Goal: Information Seeking & Learning: Learn about a topic

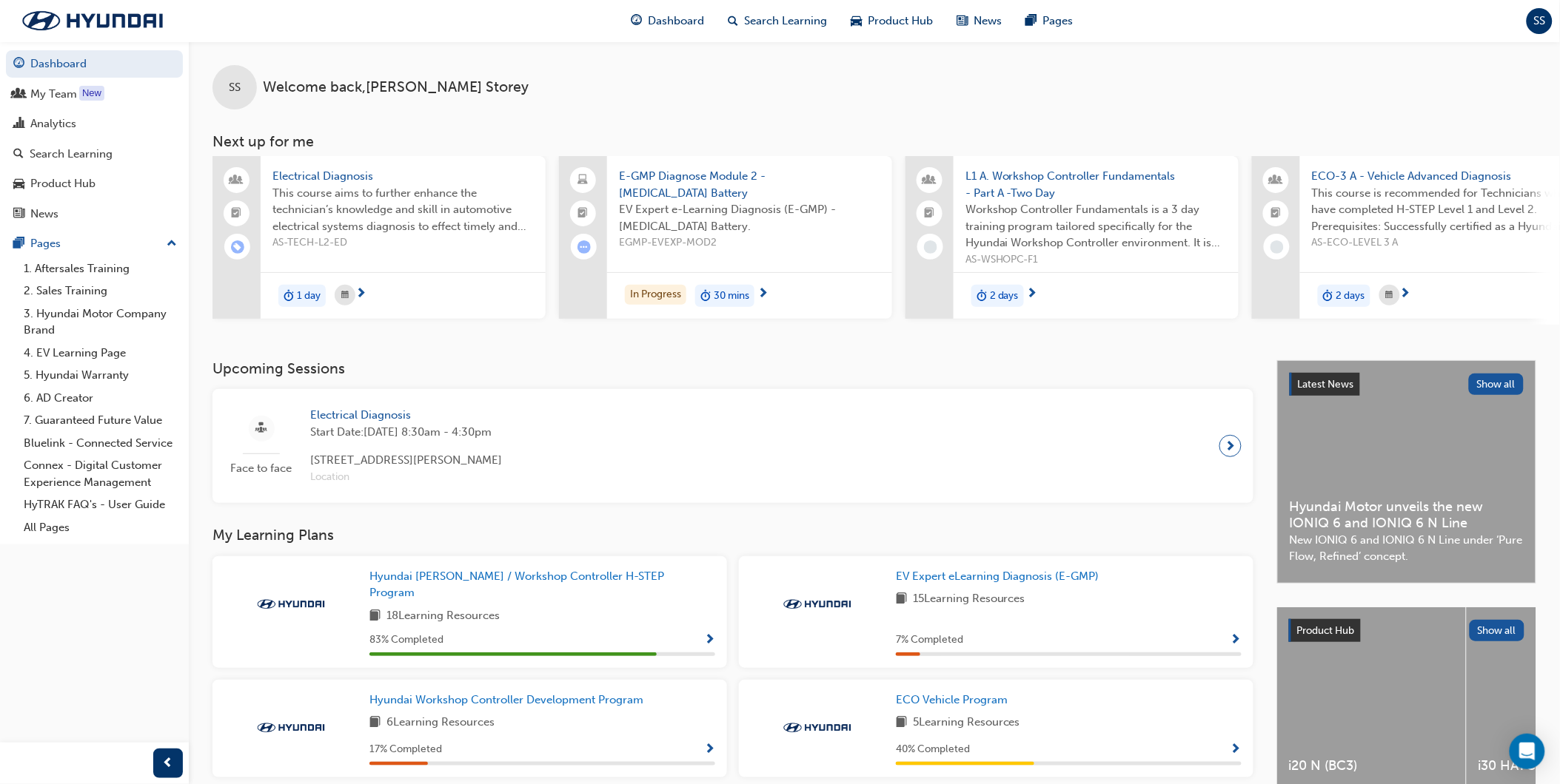
click at [726, 205] on span "EV Expert e-Learning Diagnosis (E-GMP) - [MEDICAL_DATA] Battery." at bounding box center [749, 218] width 262 height 33
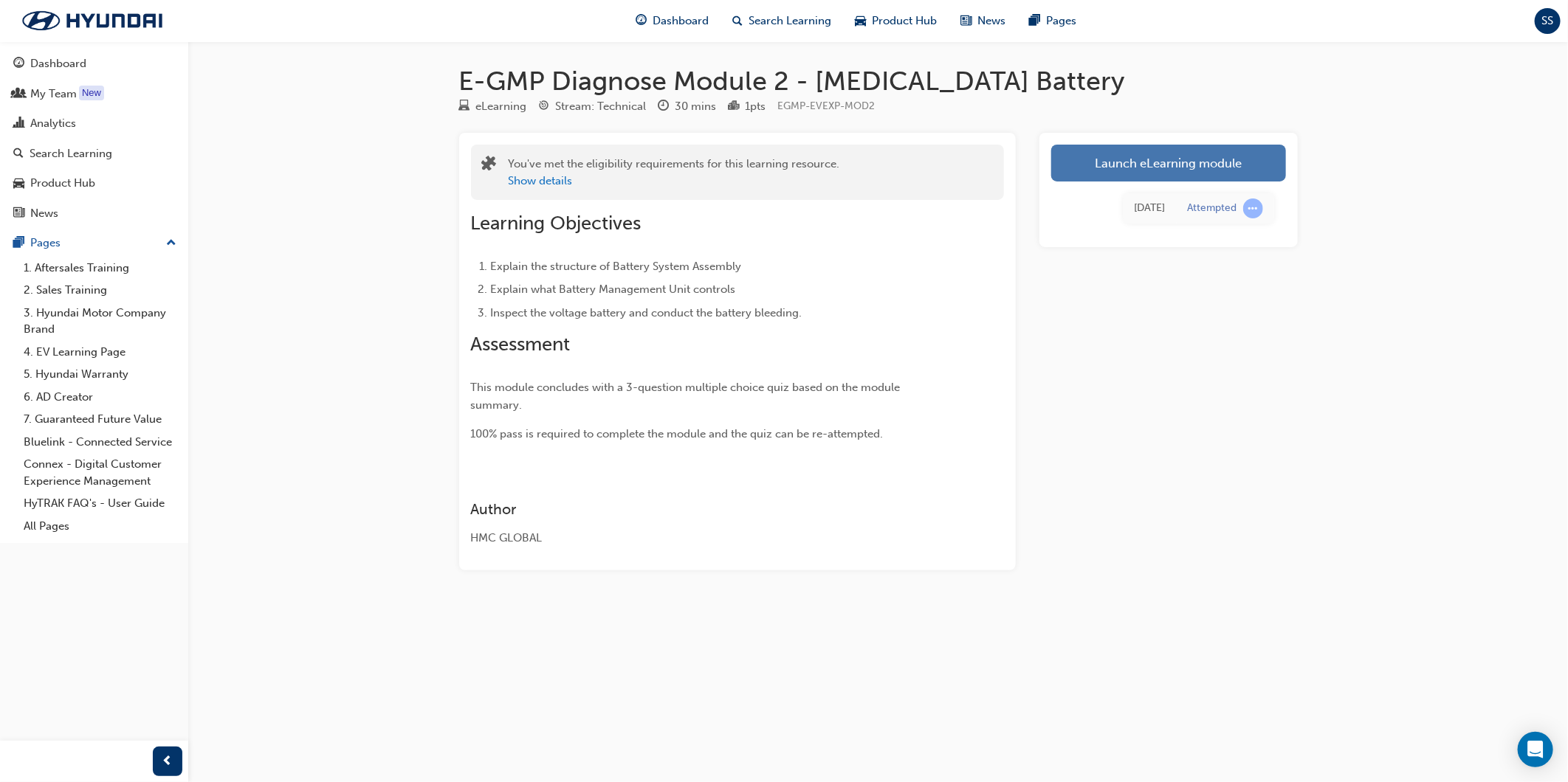
click at [1162, 167] on link "Launch eLearning module" at bounding box center [1168, 163] width 235 height 37
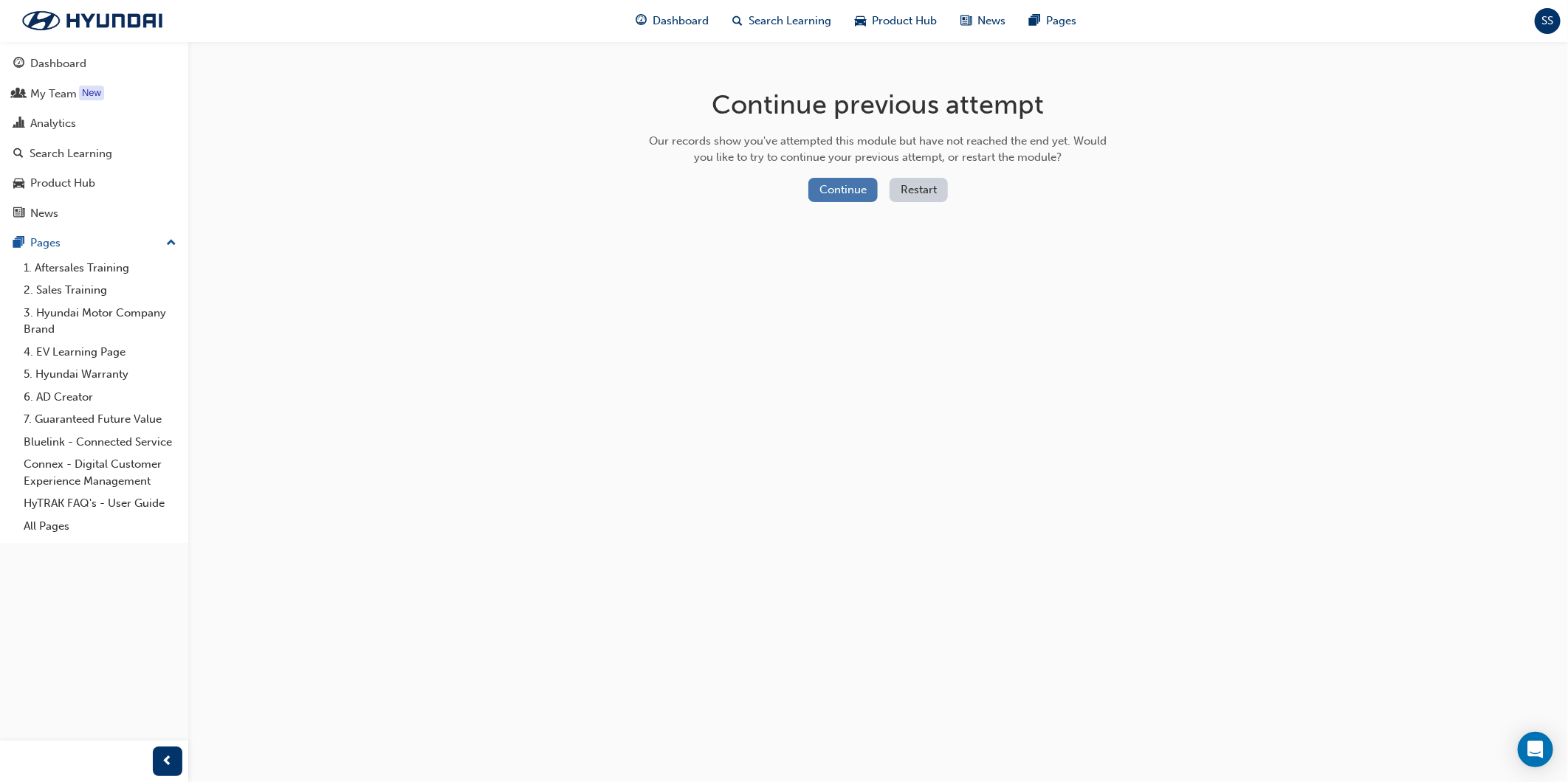
click at [829, 194] on button "Continue" at bounding box center [843, 189] width 70 height 24
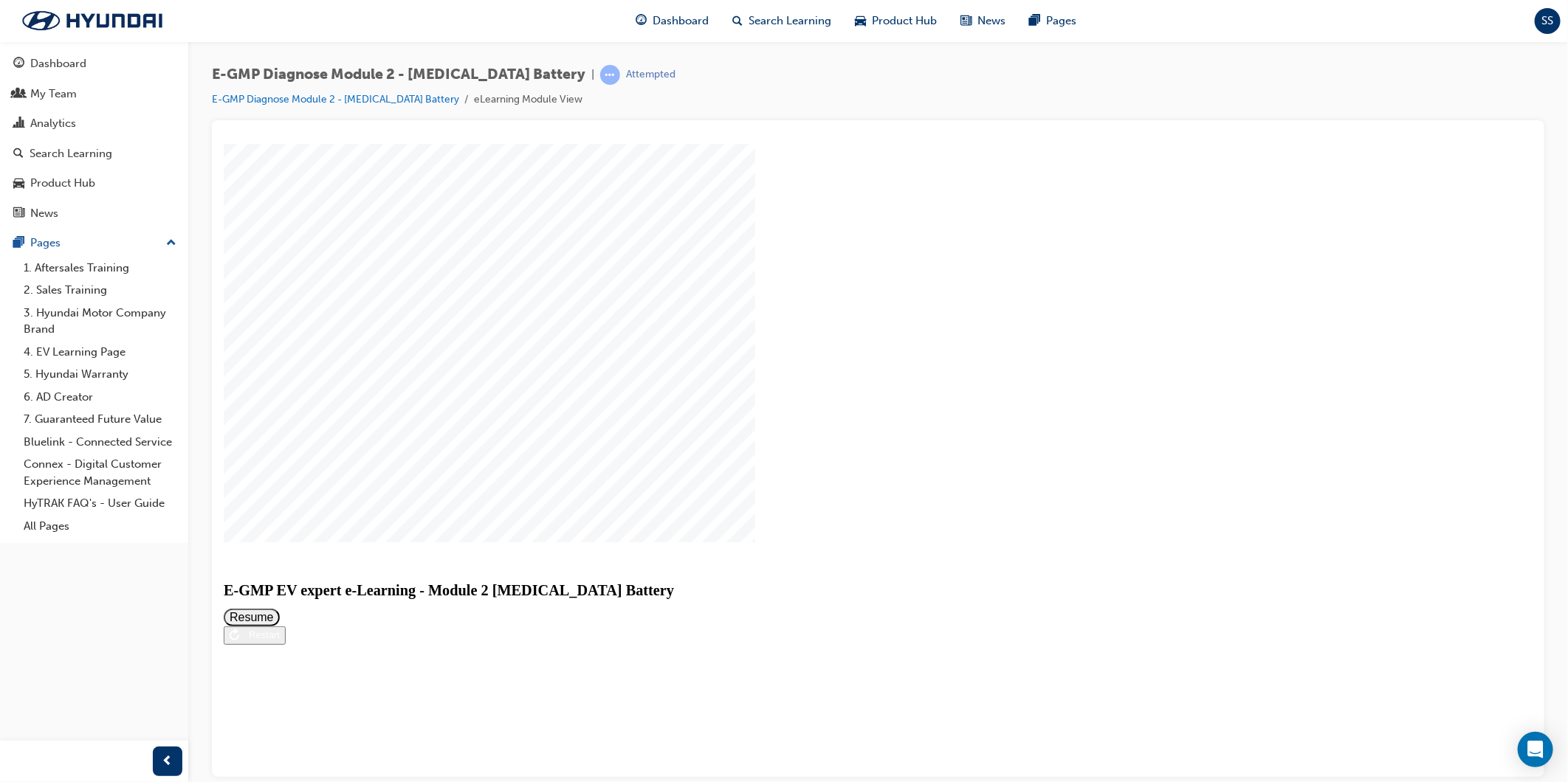
click at [279, 608] on button "Resume" at bounding box center [251, 617] width 56 height 17
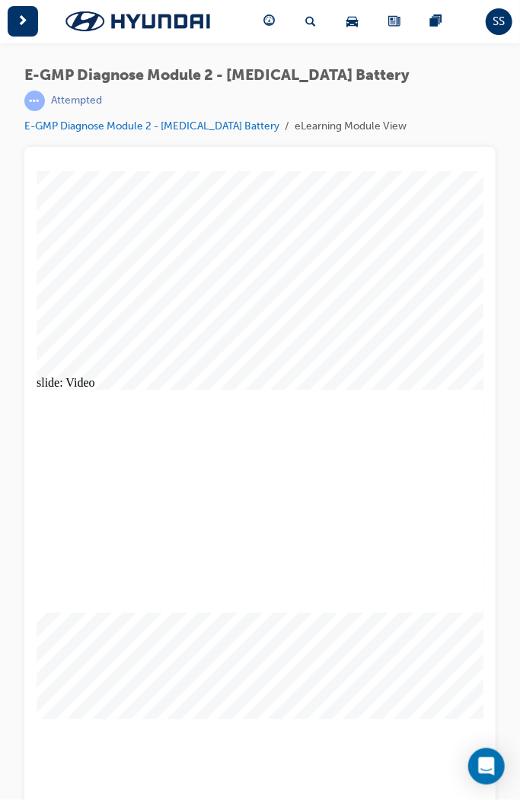
click at [256, 244] on div "slide: Video Video Group Rectangle Menu Resources arrow_blue.png arrow_blue.png…" at bounding box center [259, 492] width 447 height 645
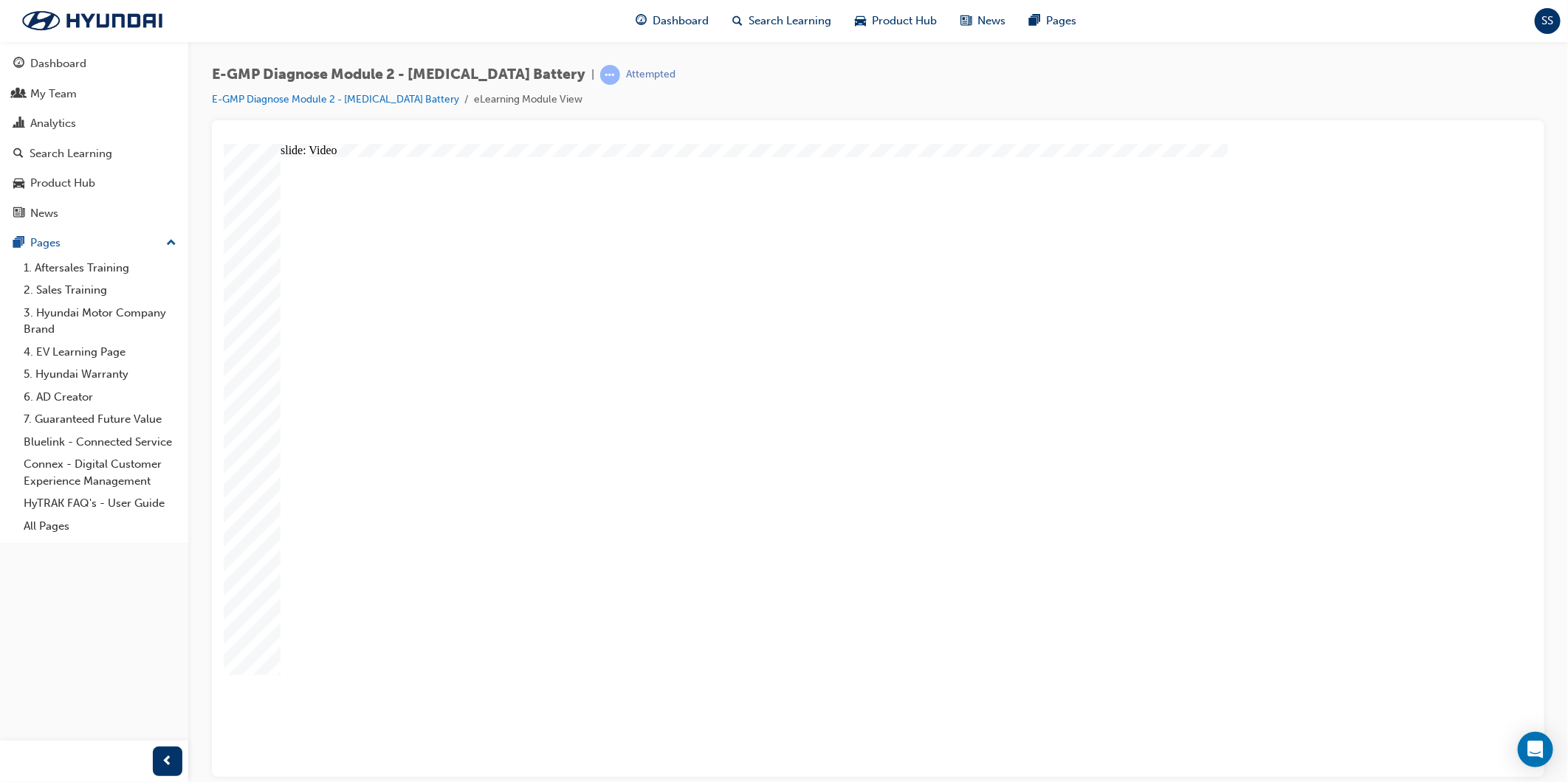
radio input "true"
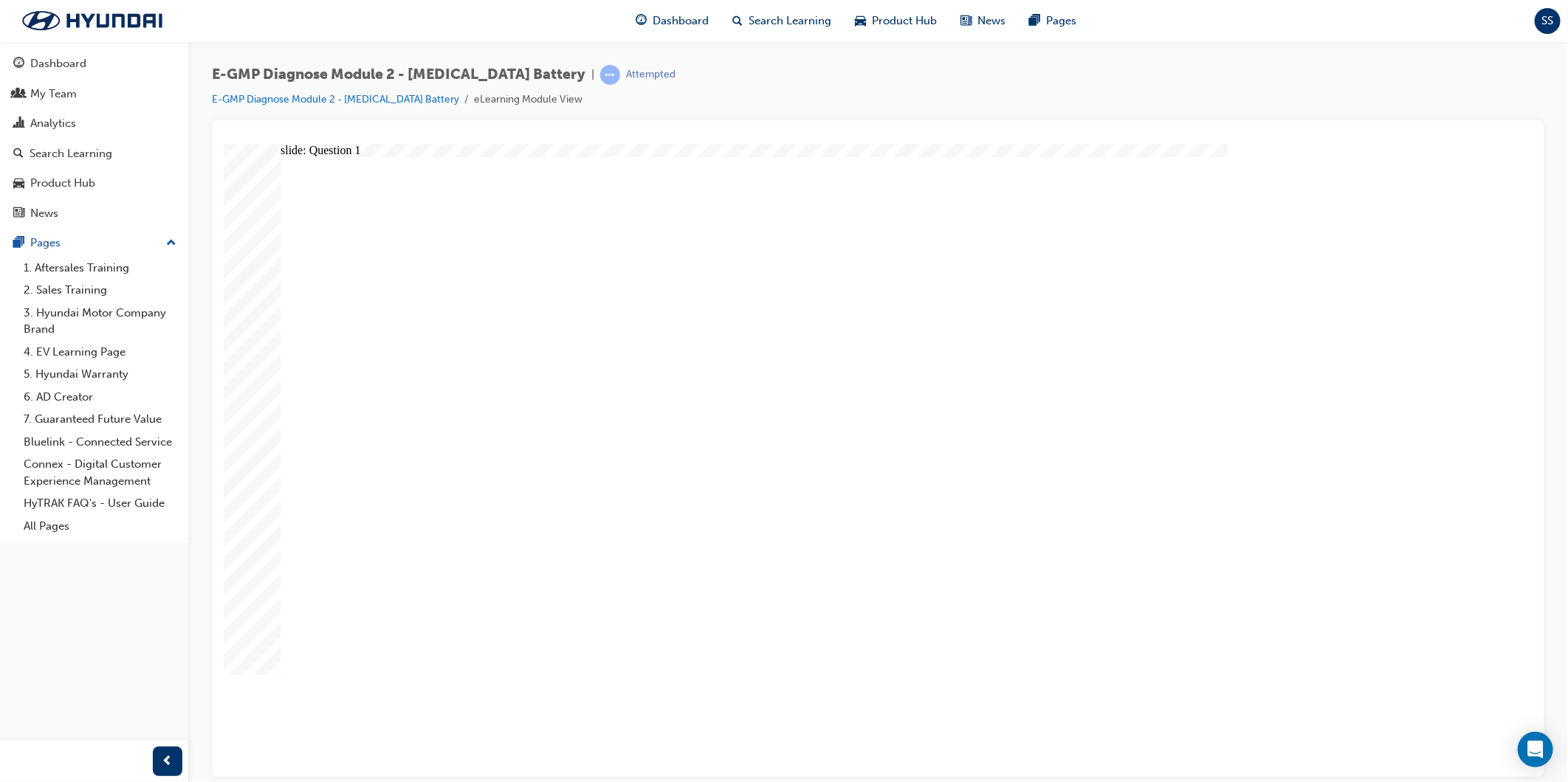
radio input "false"
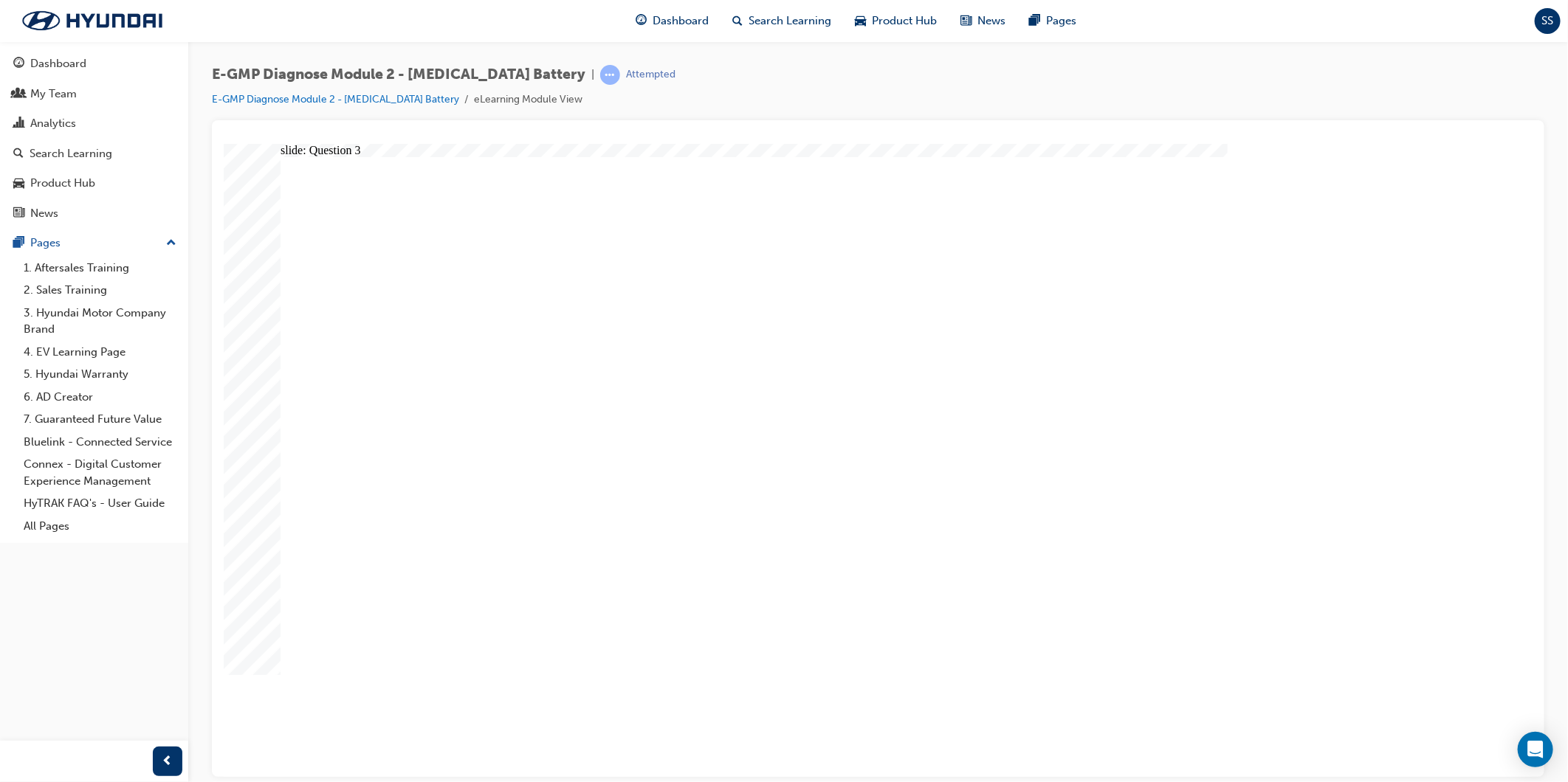
radio input "true"
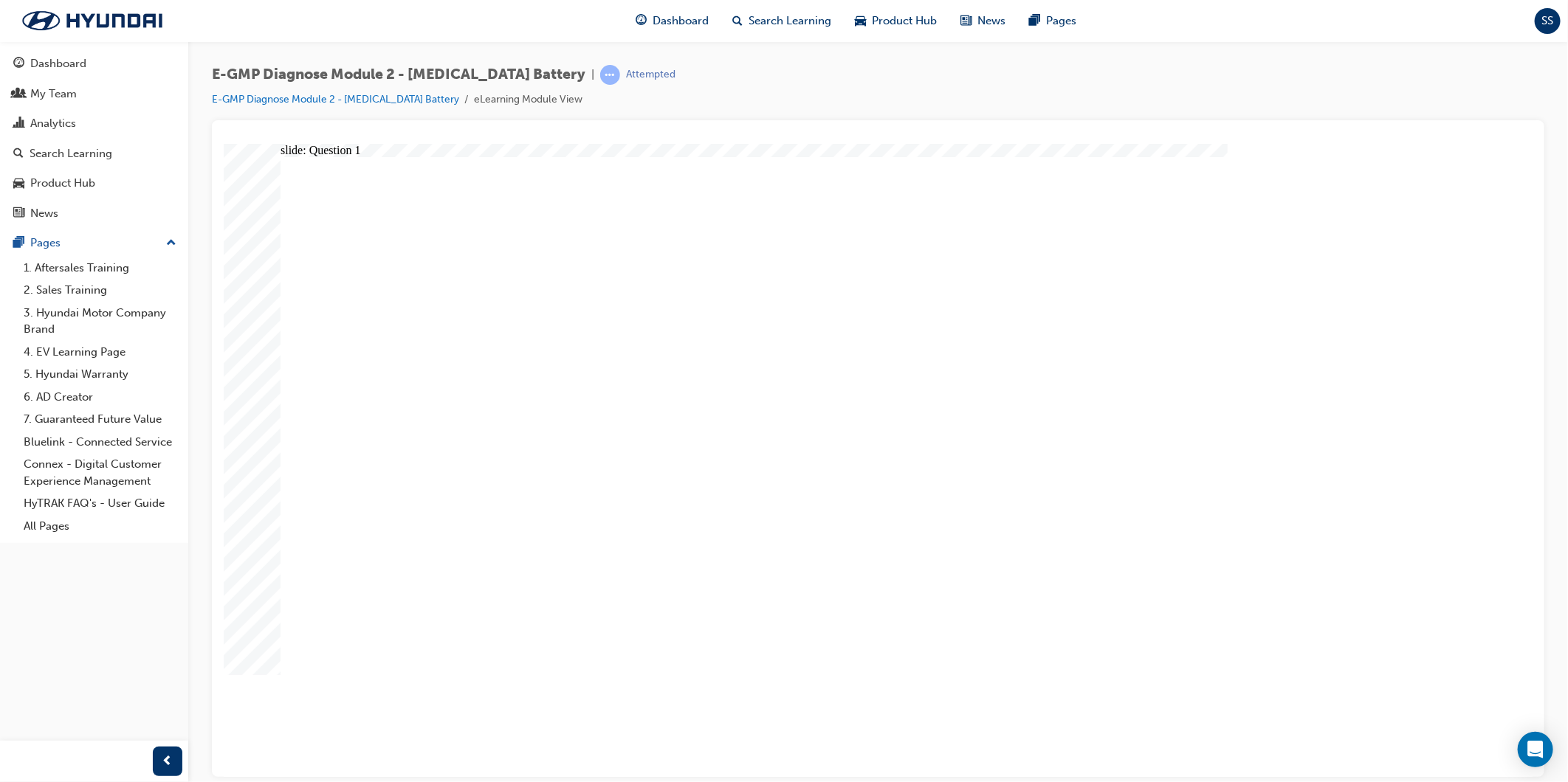
radio input "true"
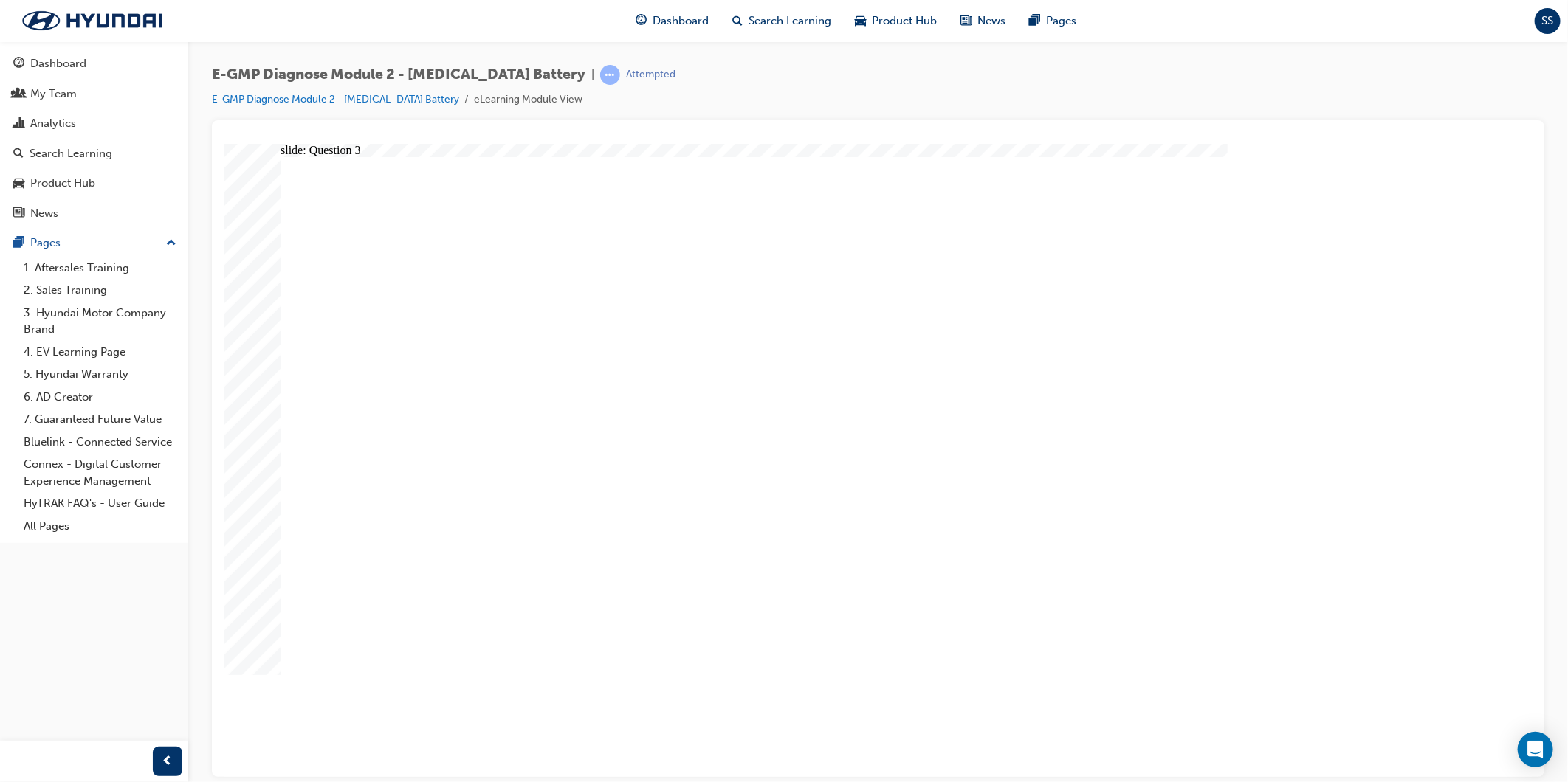
radio input "false"
radio input "true"
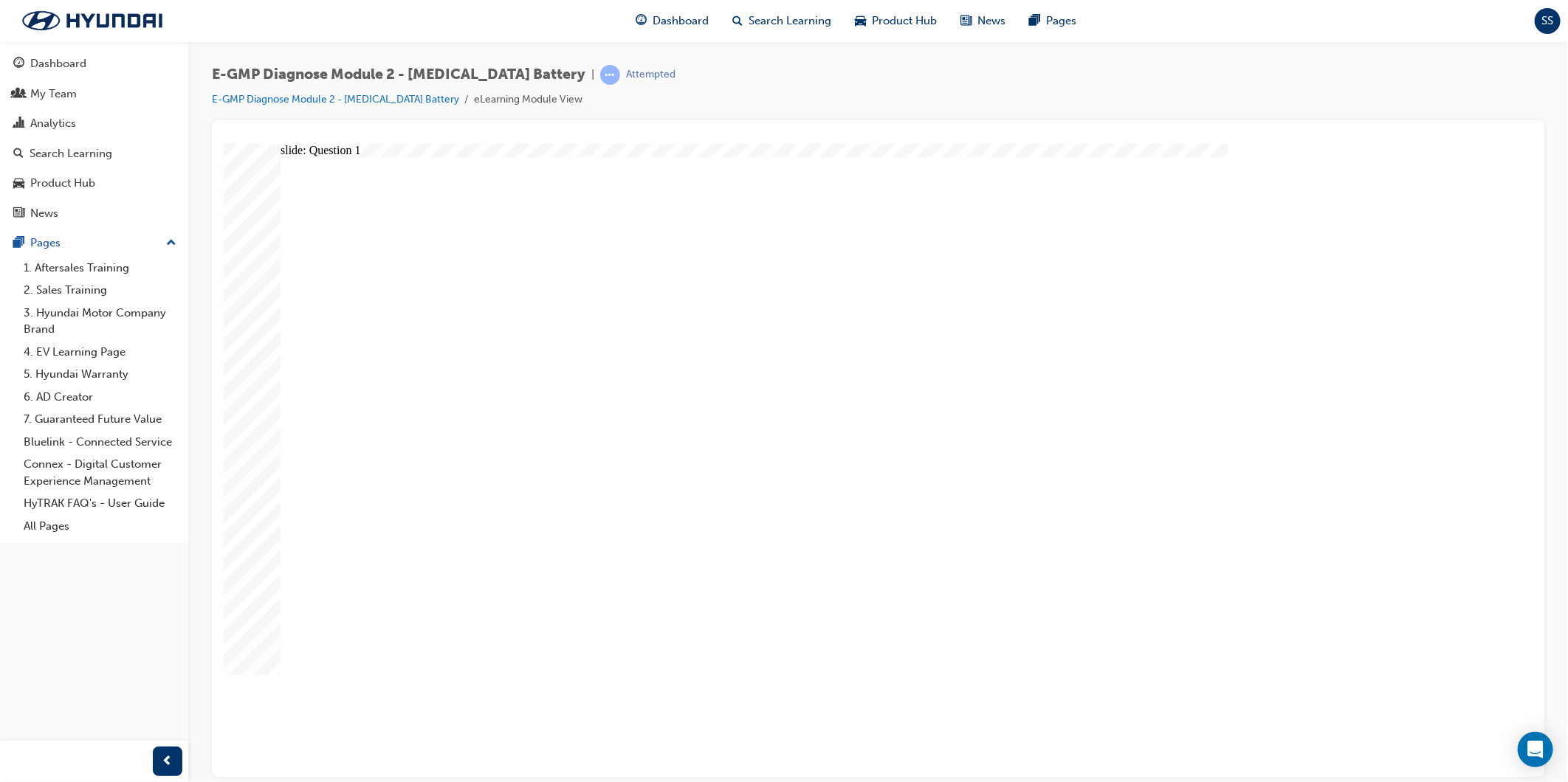
radio input "true"
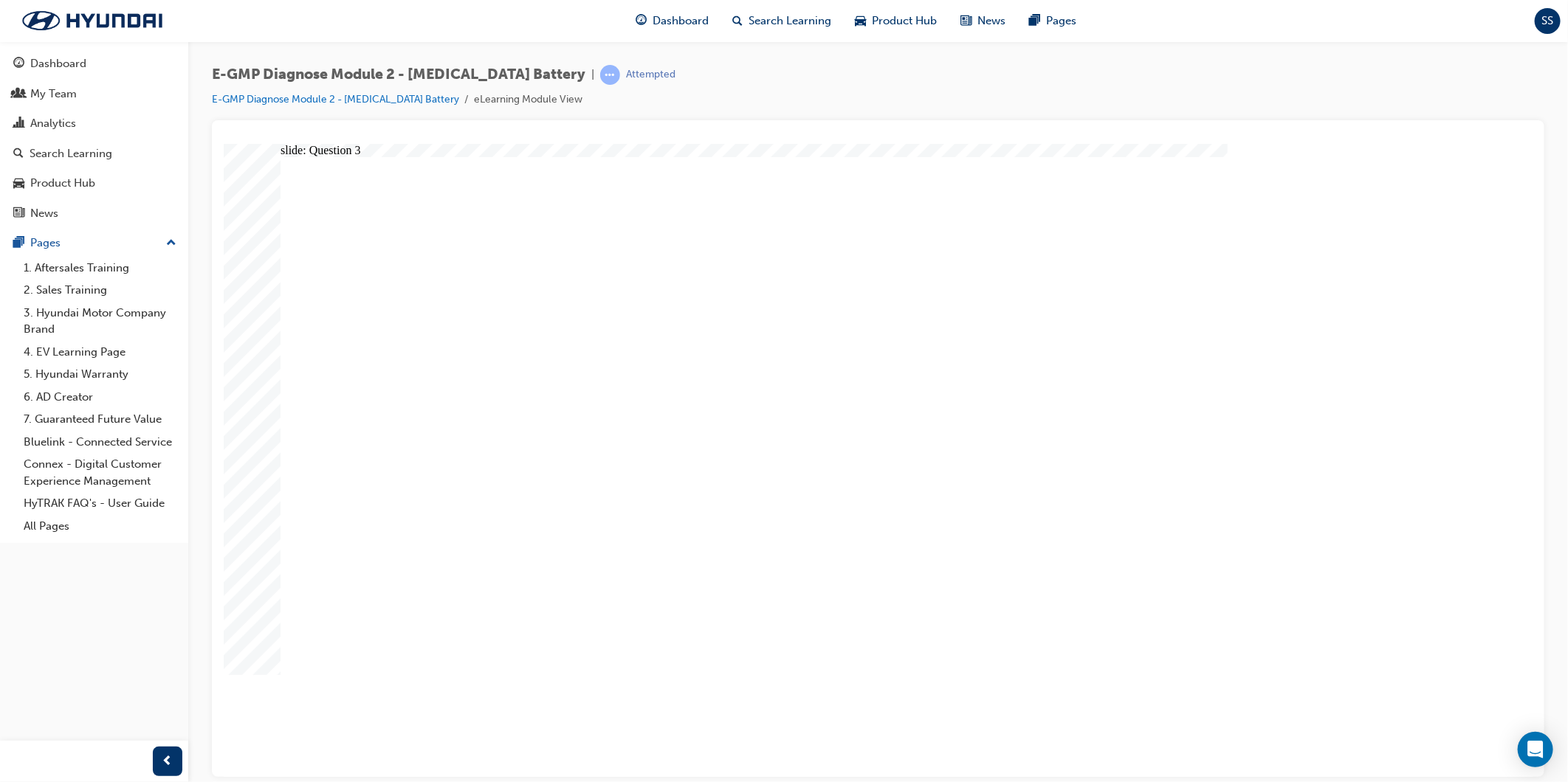
radio input "true"
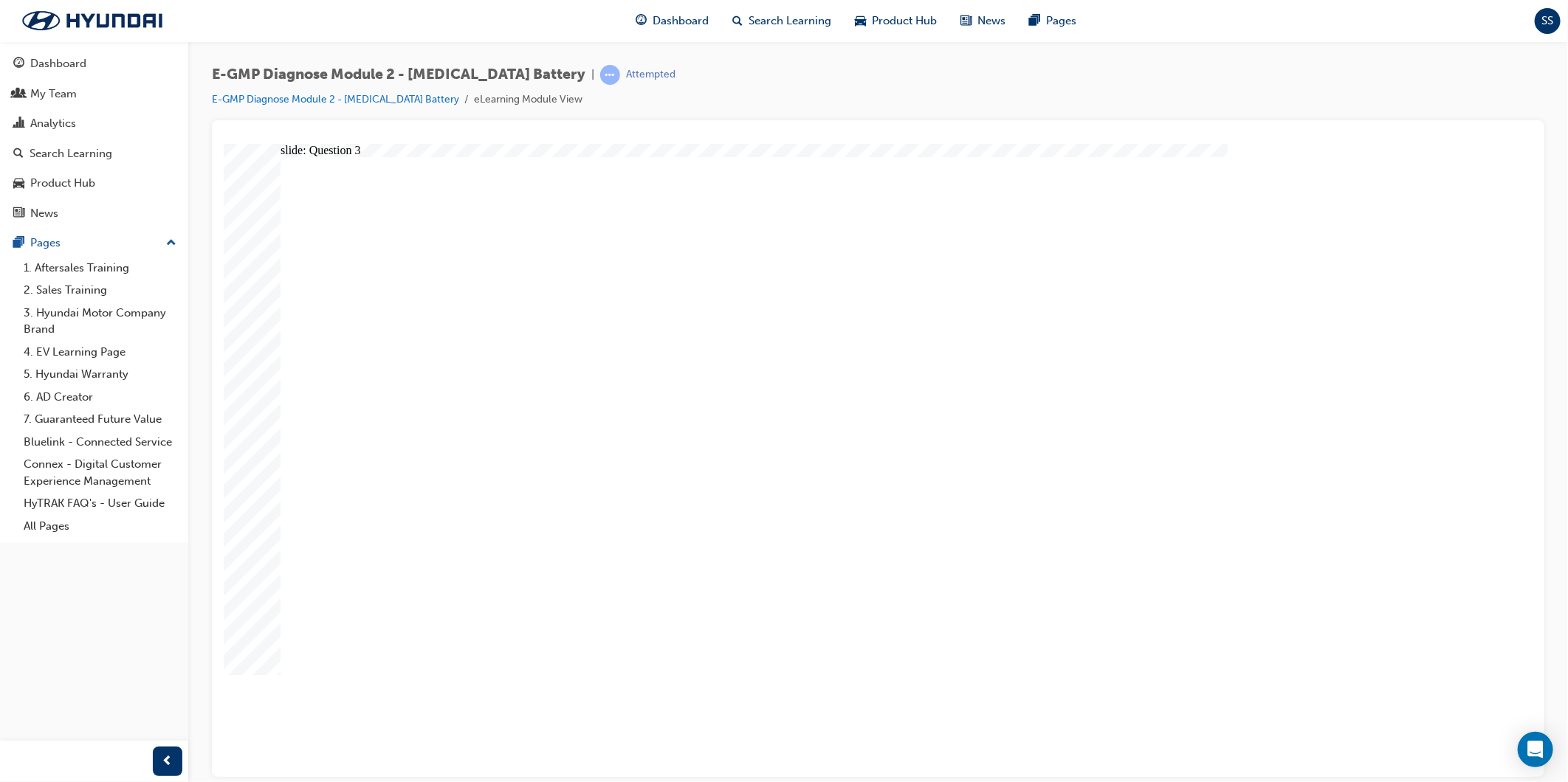
radio input "true"
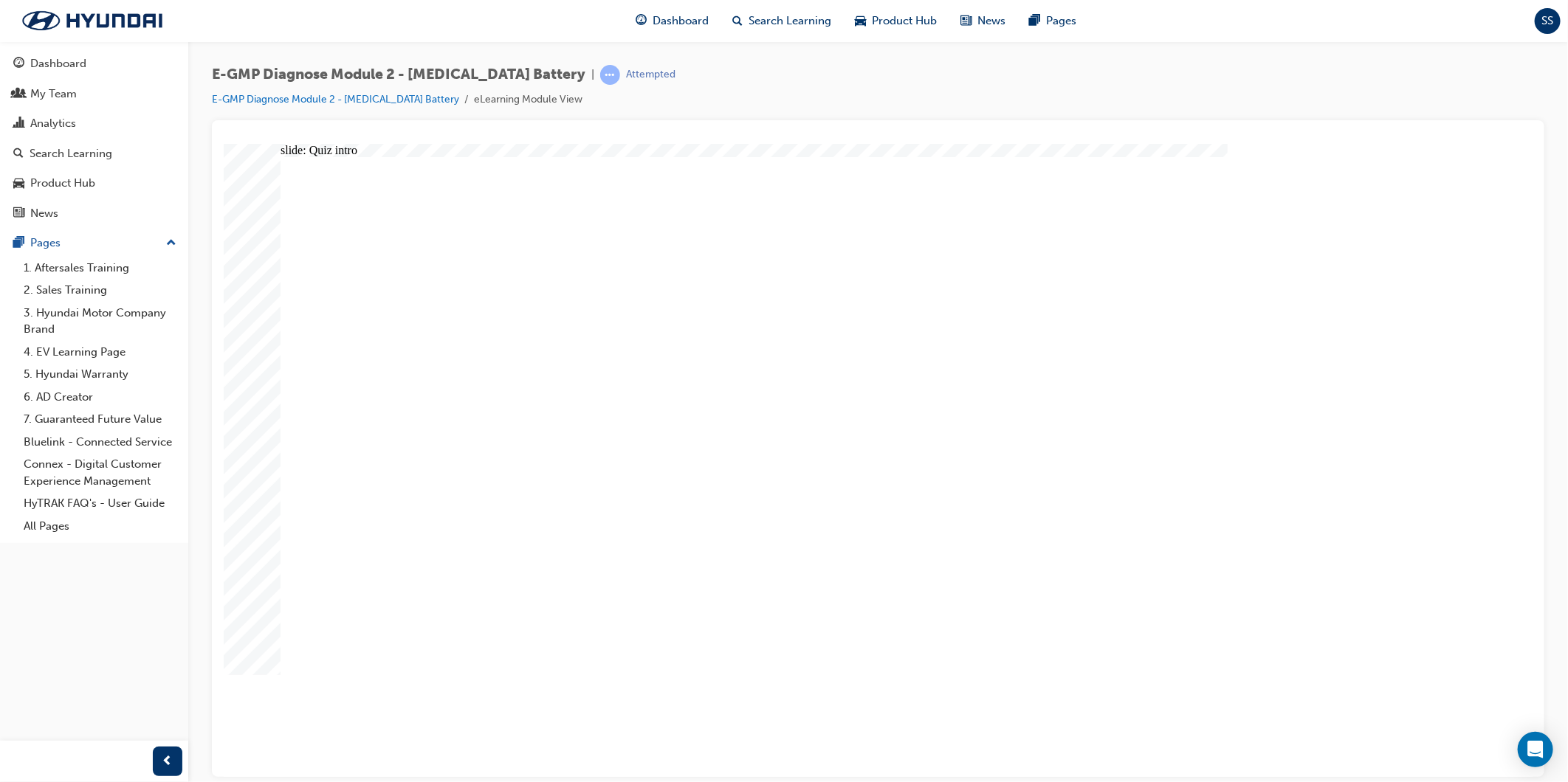
drag, startPoint x: 677, startPoint y: 516, endPoint x: 1291, endPoint y: 683, distance: 636.3
radio input "true"
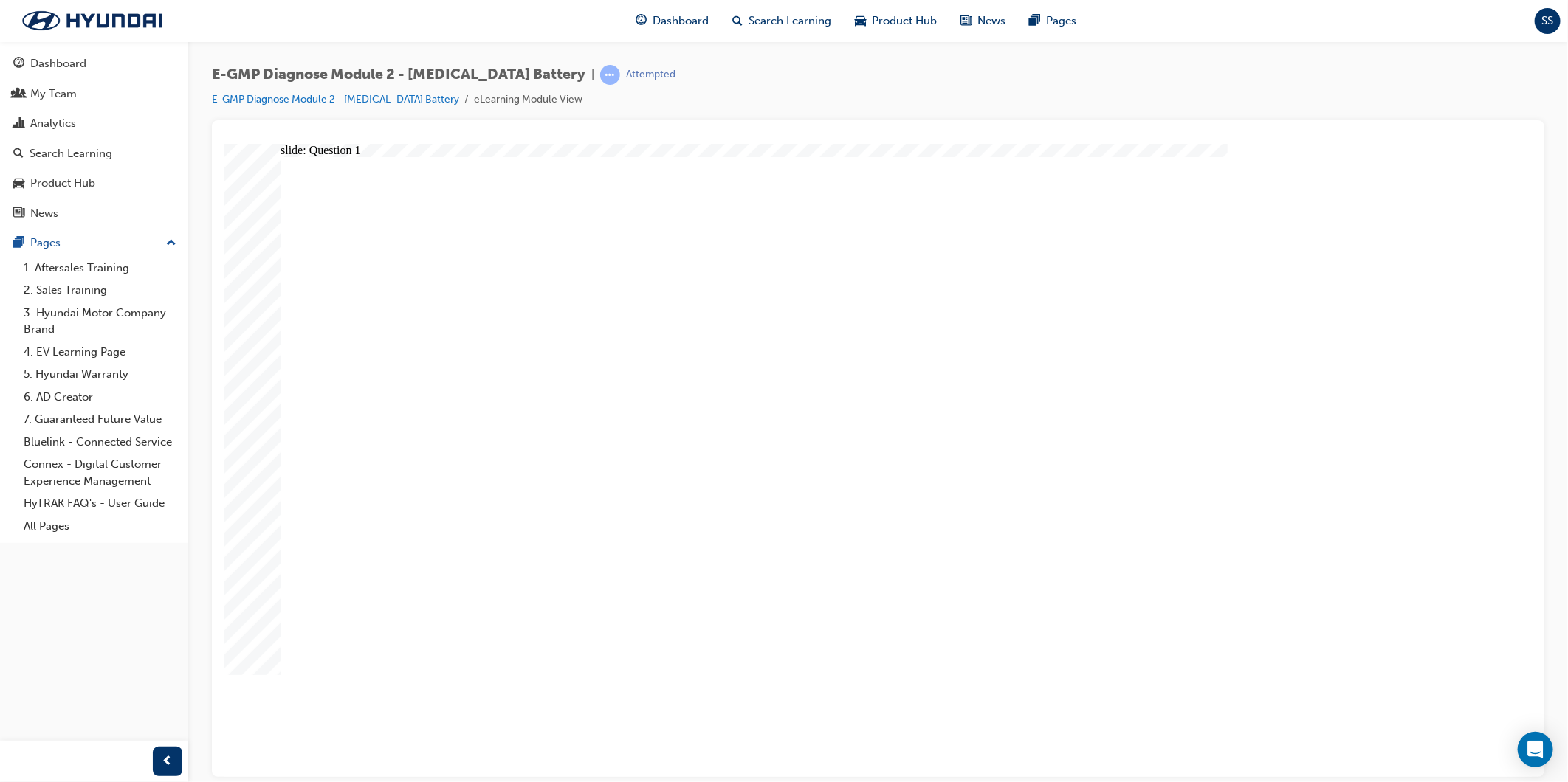
radio input "true"
drag, startPoint x: 910, startPoint y: 604, endPoint x: 901, endPoint y: 585, distance: 21.0
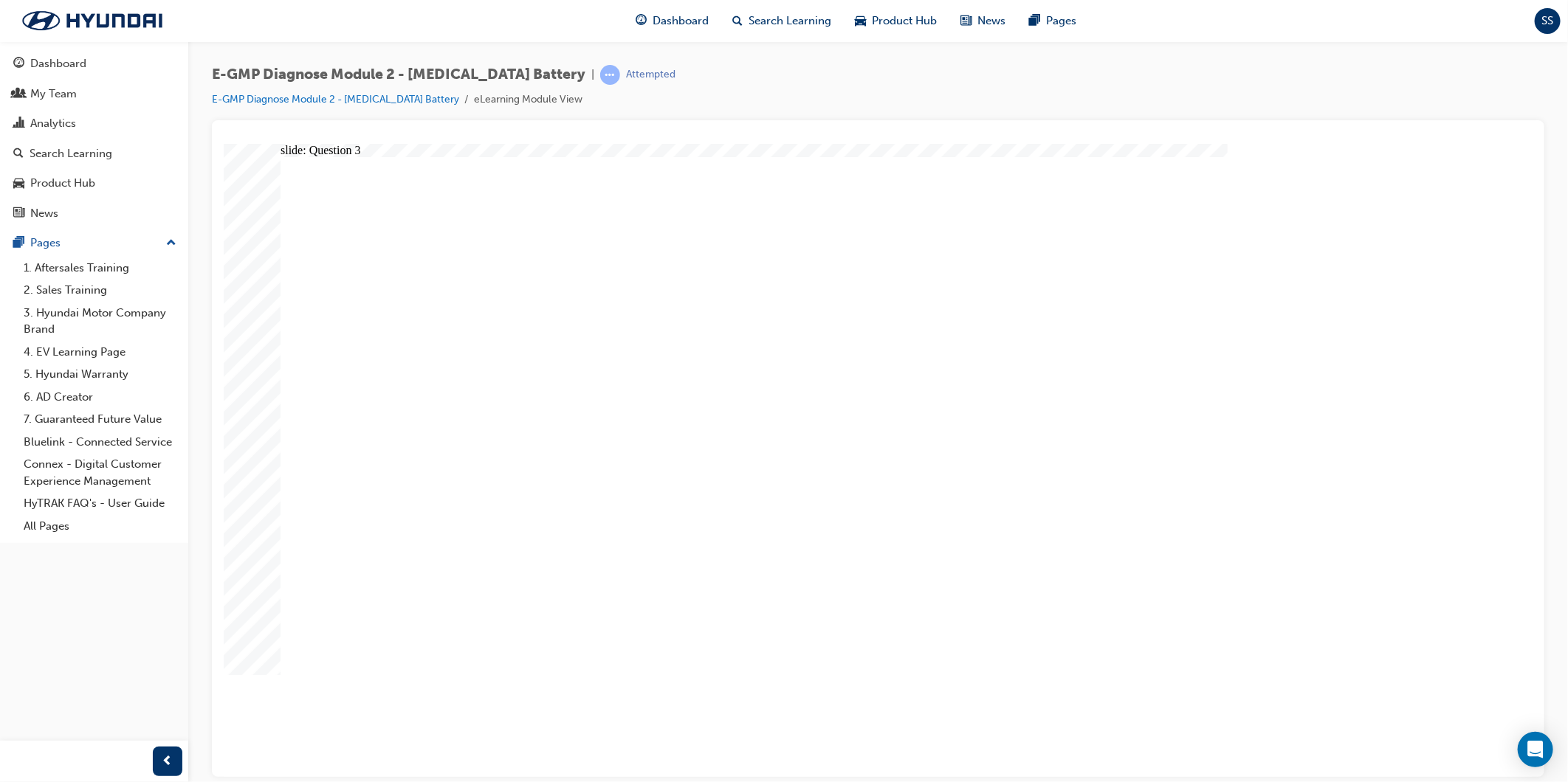
radio input "true"
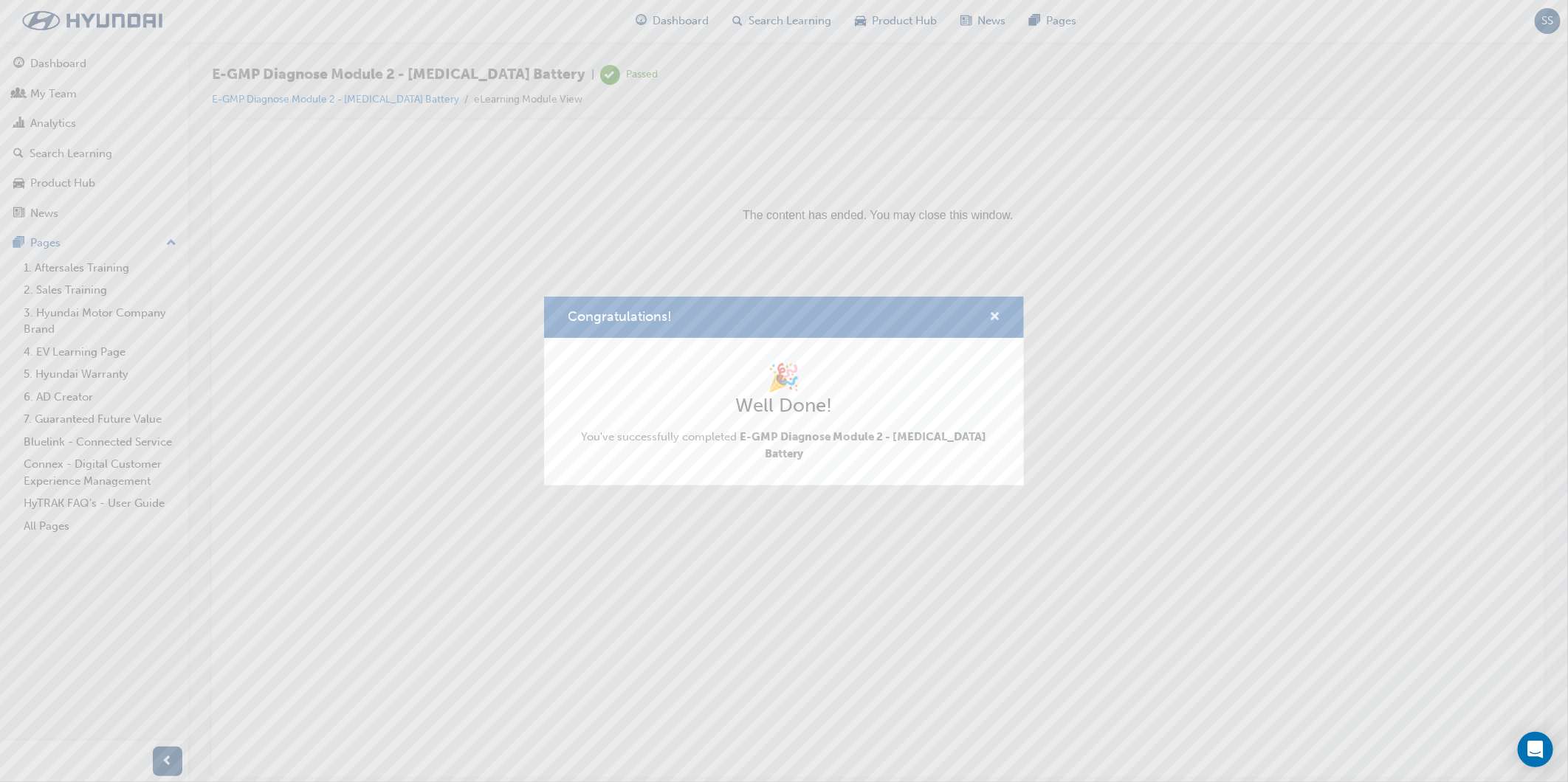
drag, startPoint x: 997, startPoint y: 327, endPoint x: 773, endPoint y: 185, distance: 265.2
click at [997, 325] on span "cross-icon" at bounding box center [994, 318] width 11 height 14
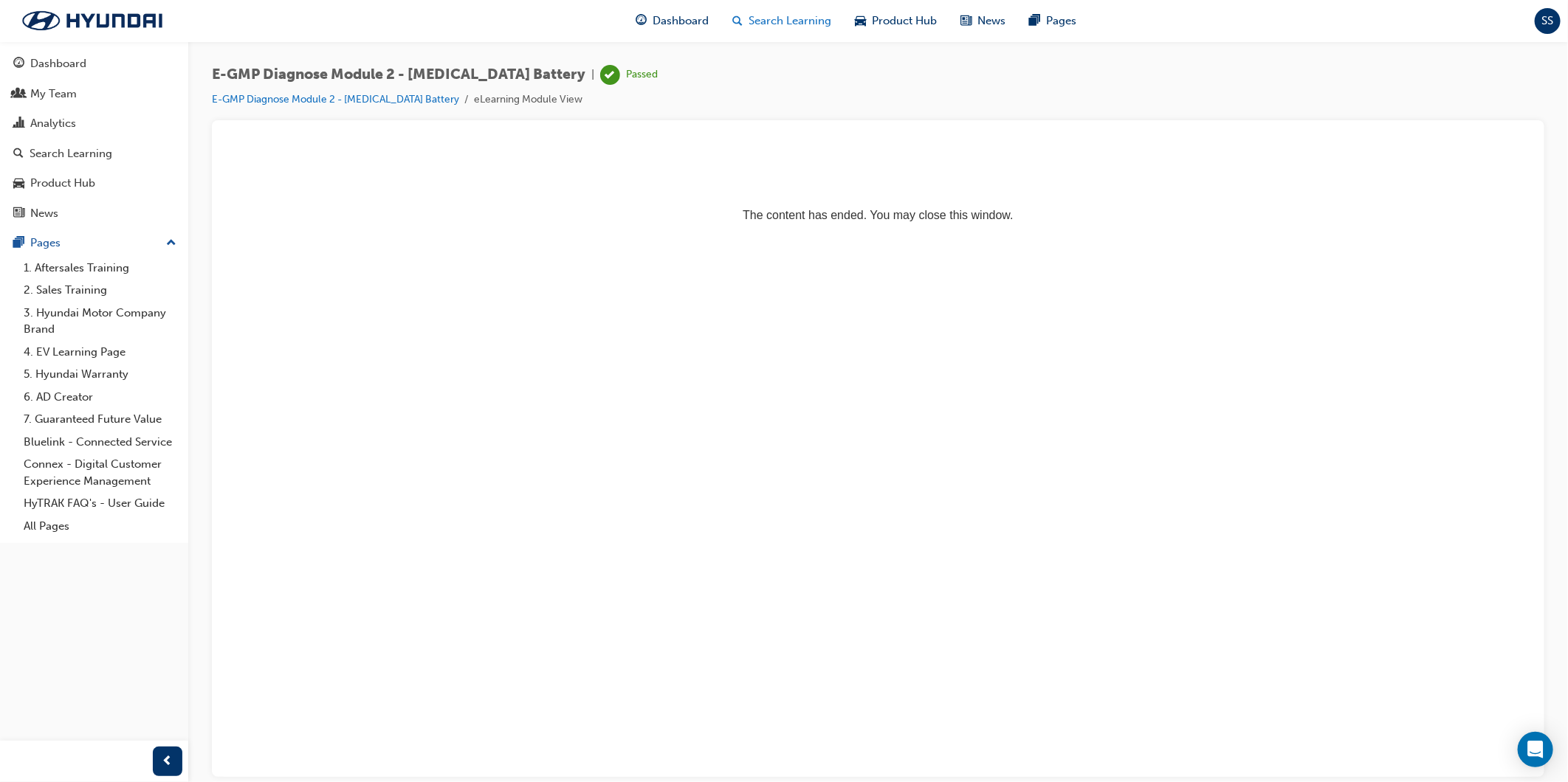
click at [756, 16] on span "Search Learning" at bounding box center [789, 20] width 82 height 16
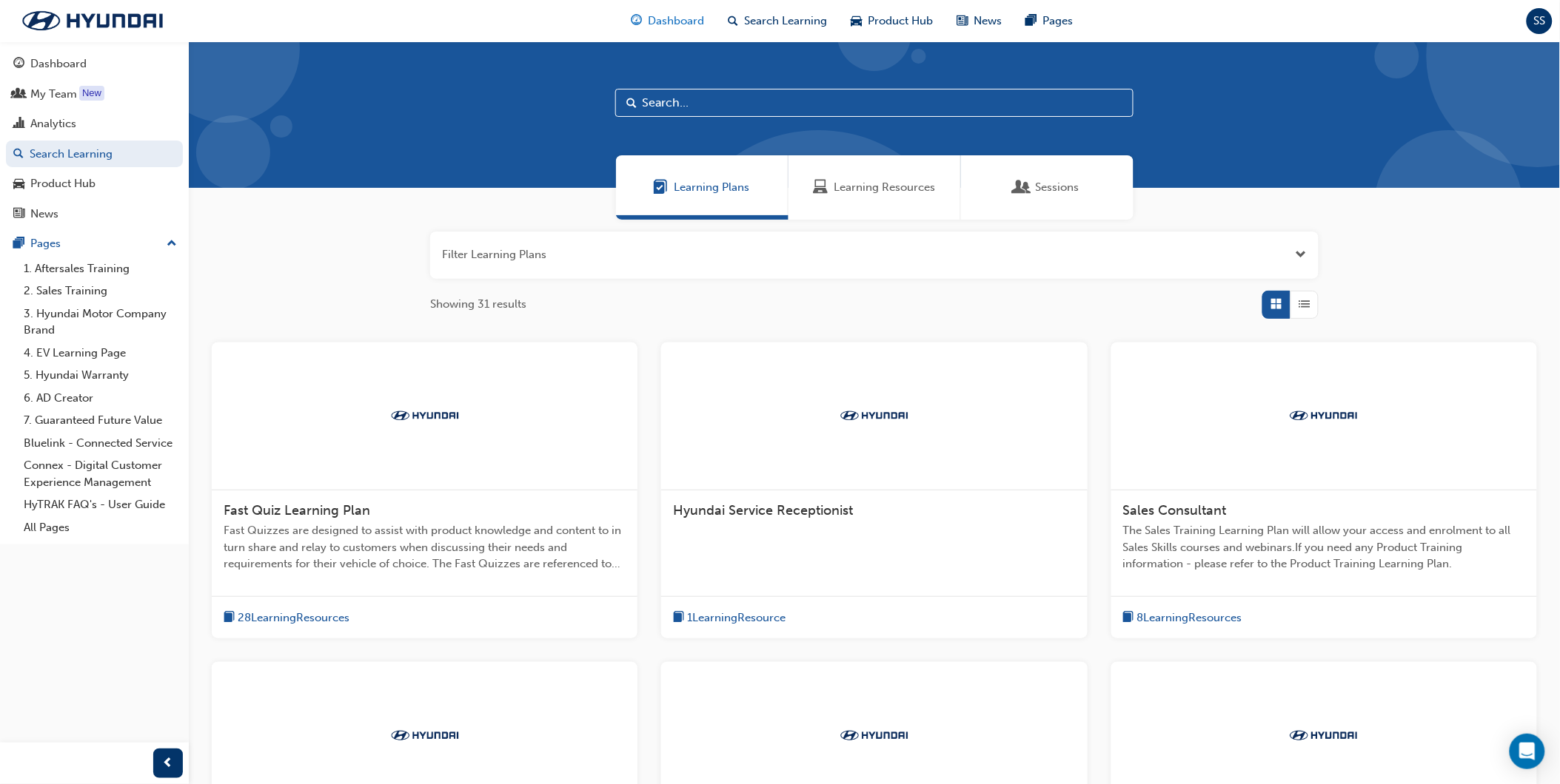
click at [671, 24] on span "Dashboard" at bounding box center [676, 20] width 56 height 17
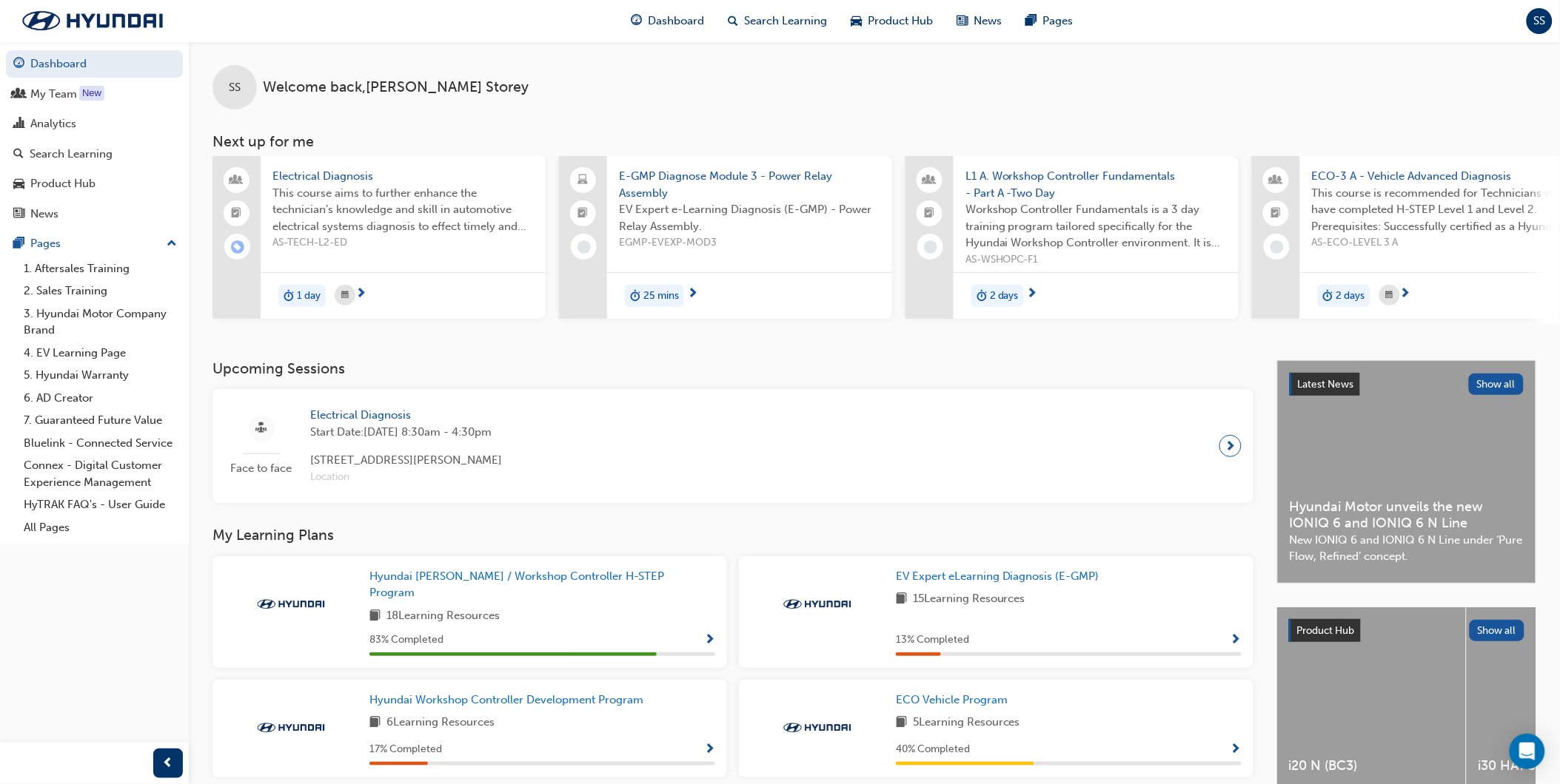
click at [765, 187] on span "E-GMP Diagnose Module 3 - Power Relay Assembly" at bounding box center [749, 185] width 262 height 33
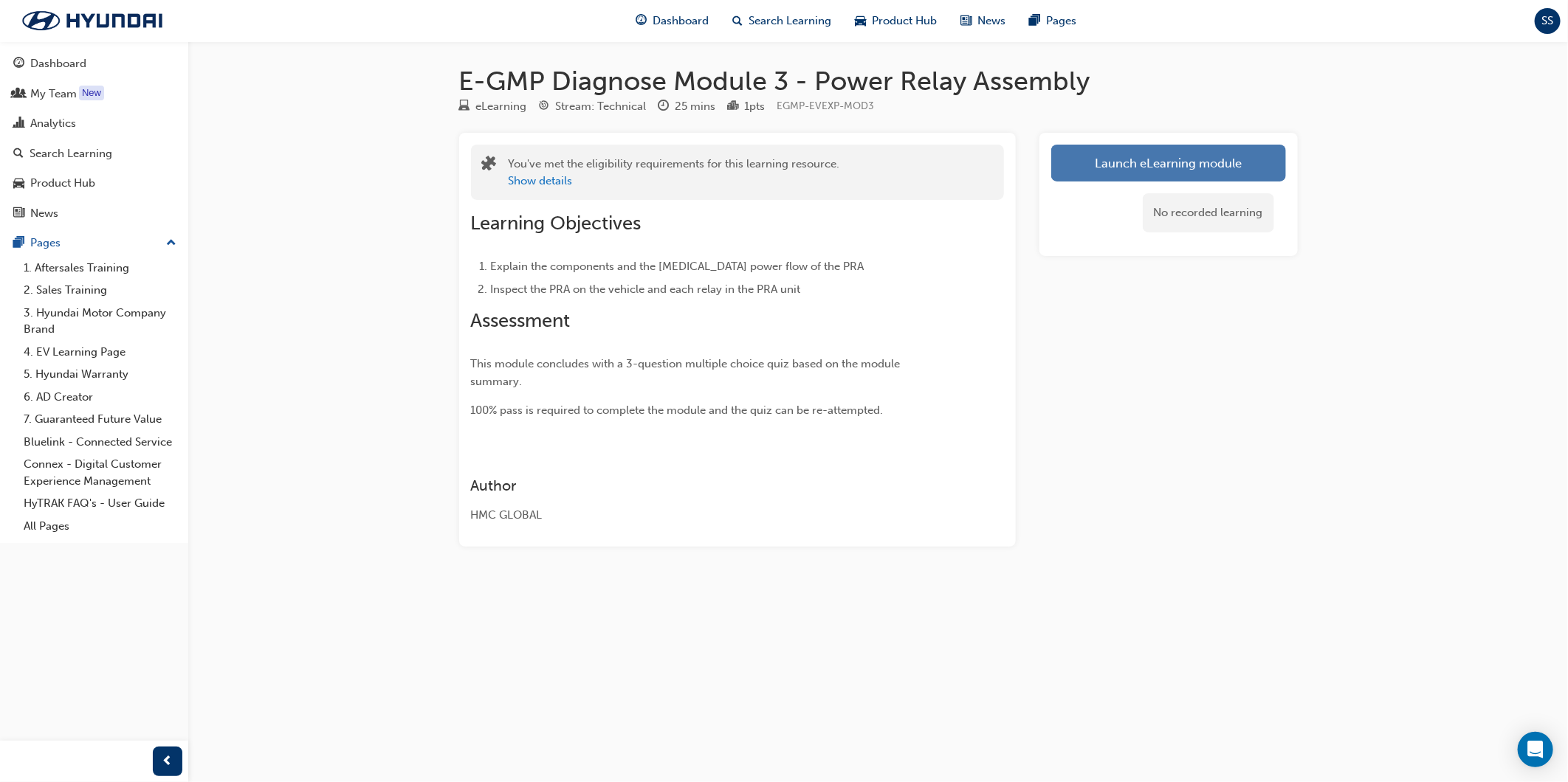
click at [1163, 162] on link "Launch eLearning module" at bounding box center [1168, 163] width 235 height 37
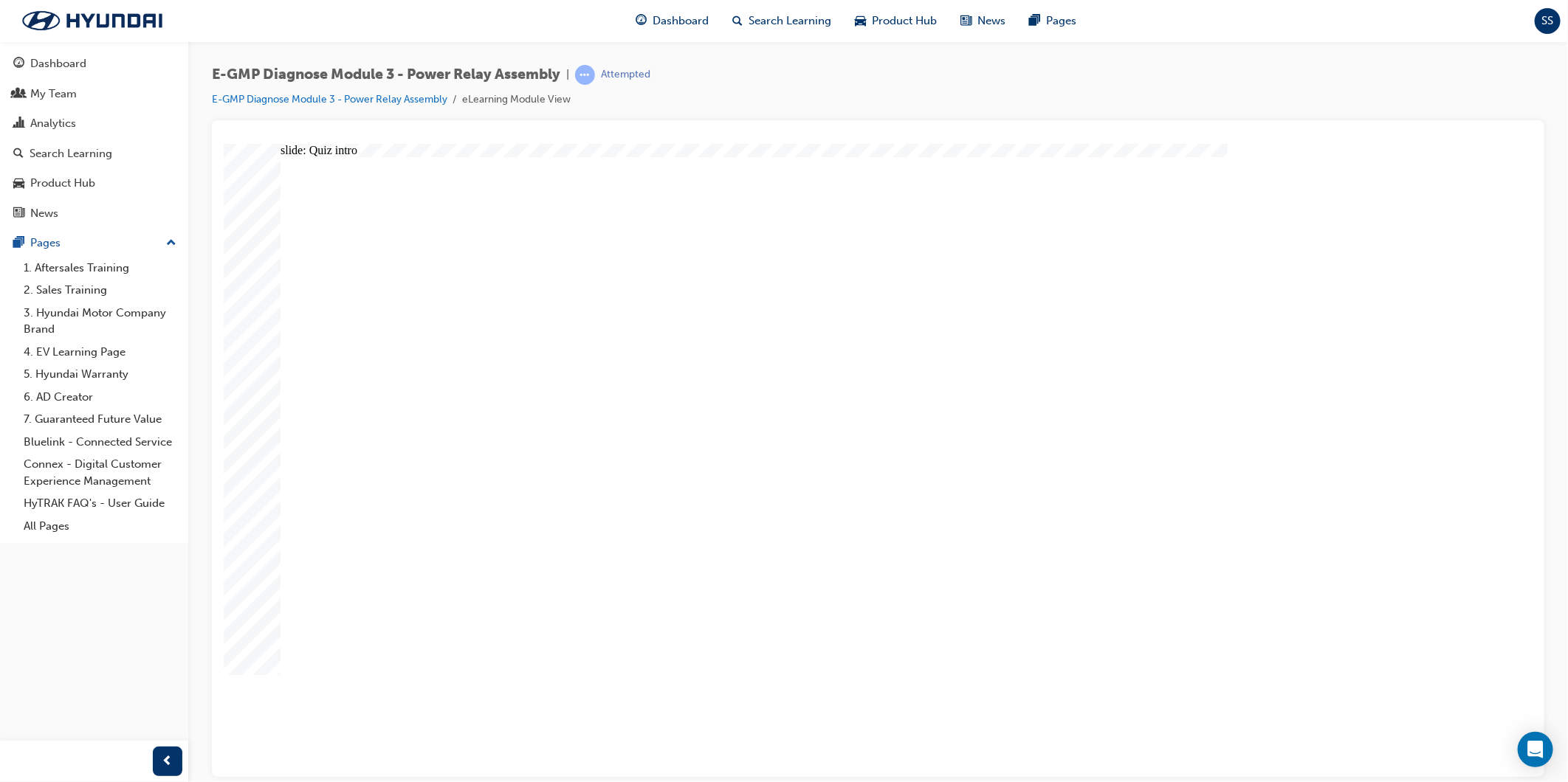
radio input "true"
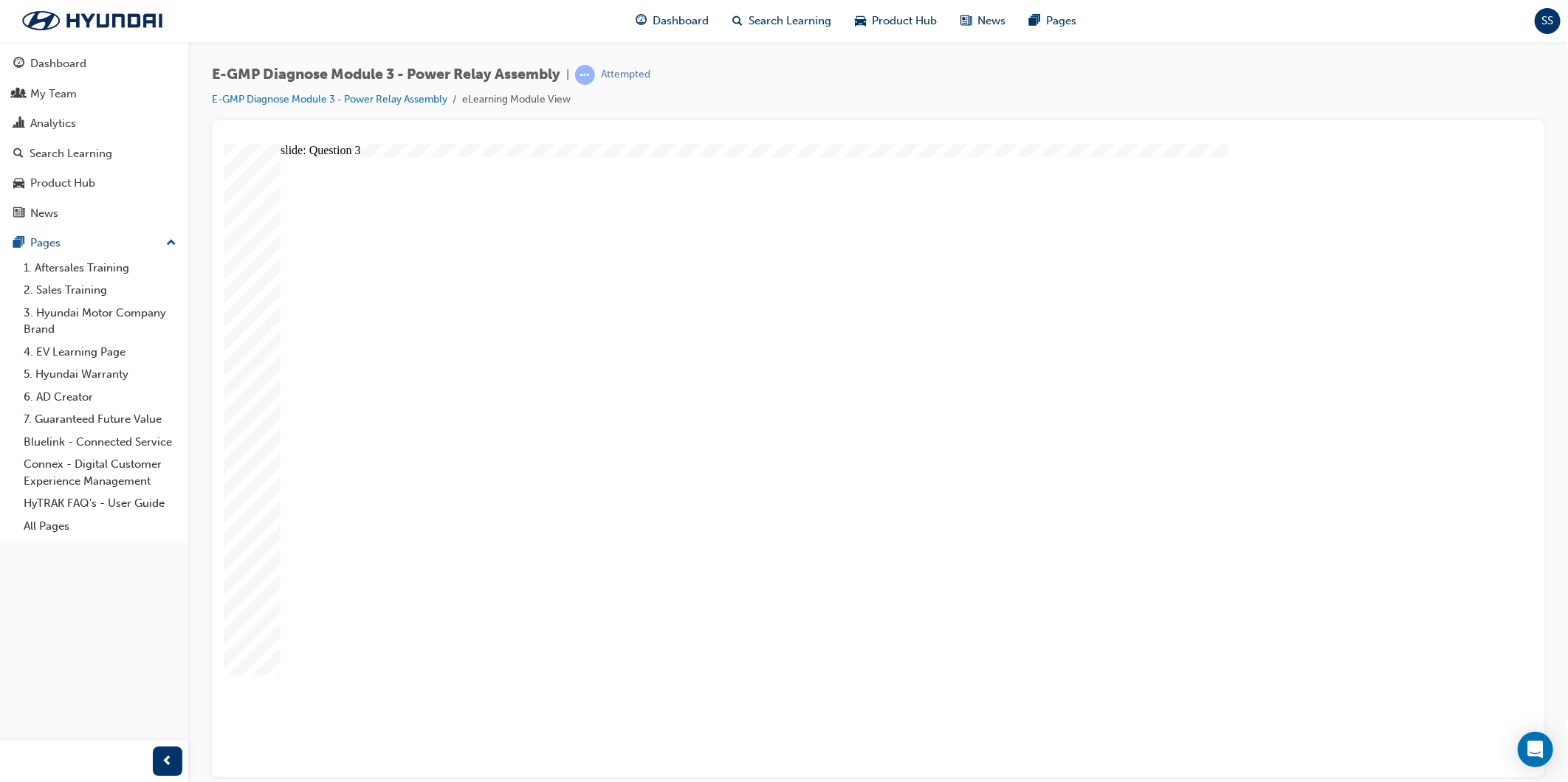
radio input "true"
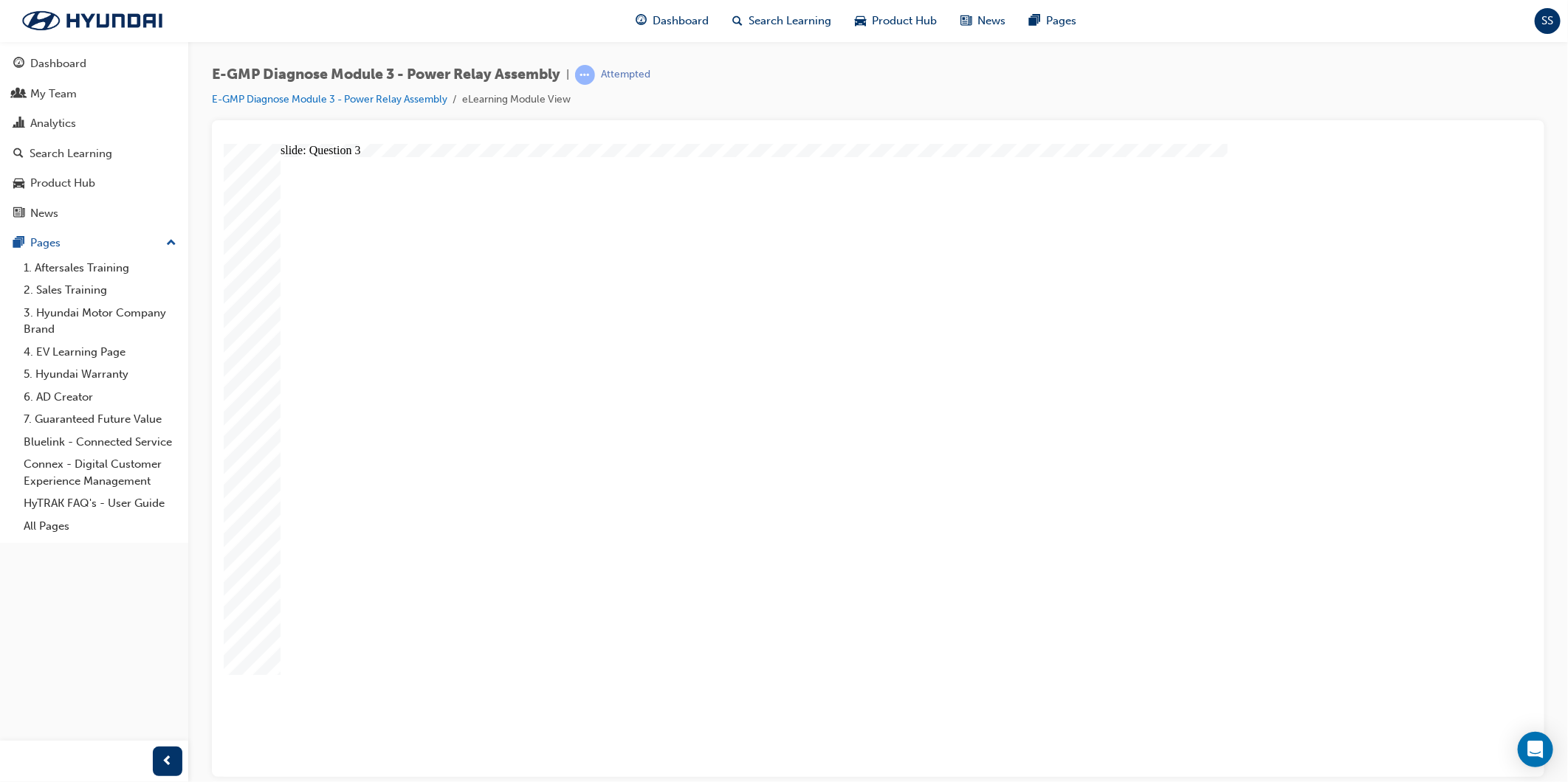
radio input "true"
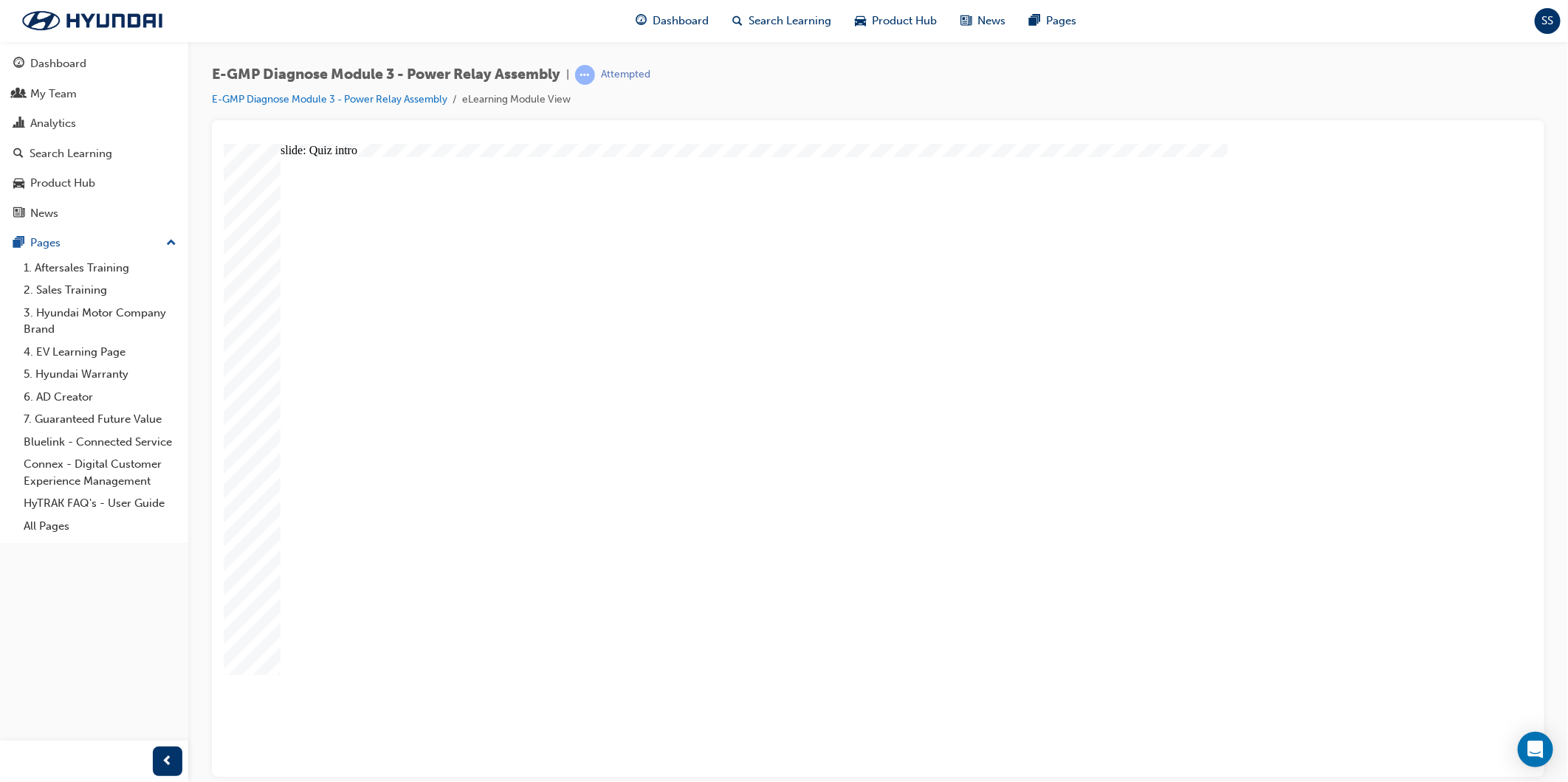
radio input "true"
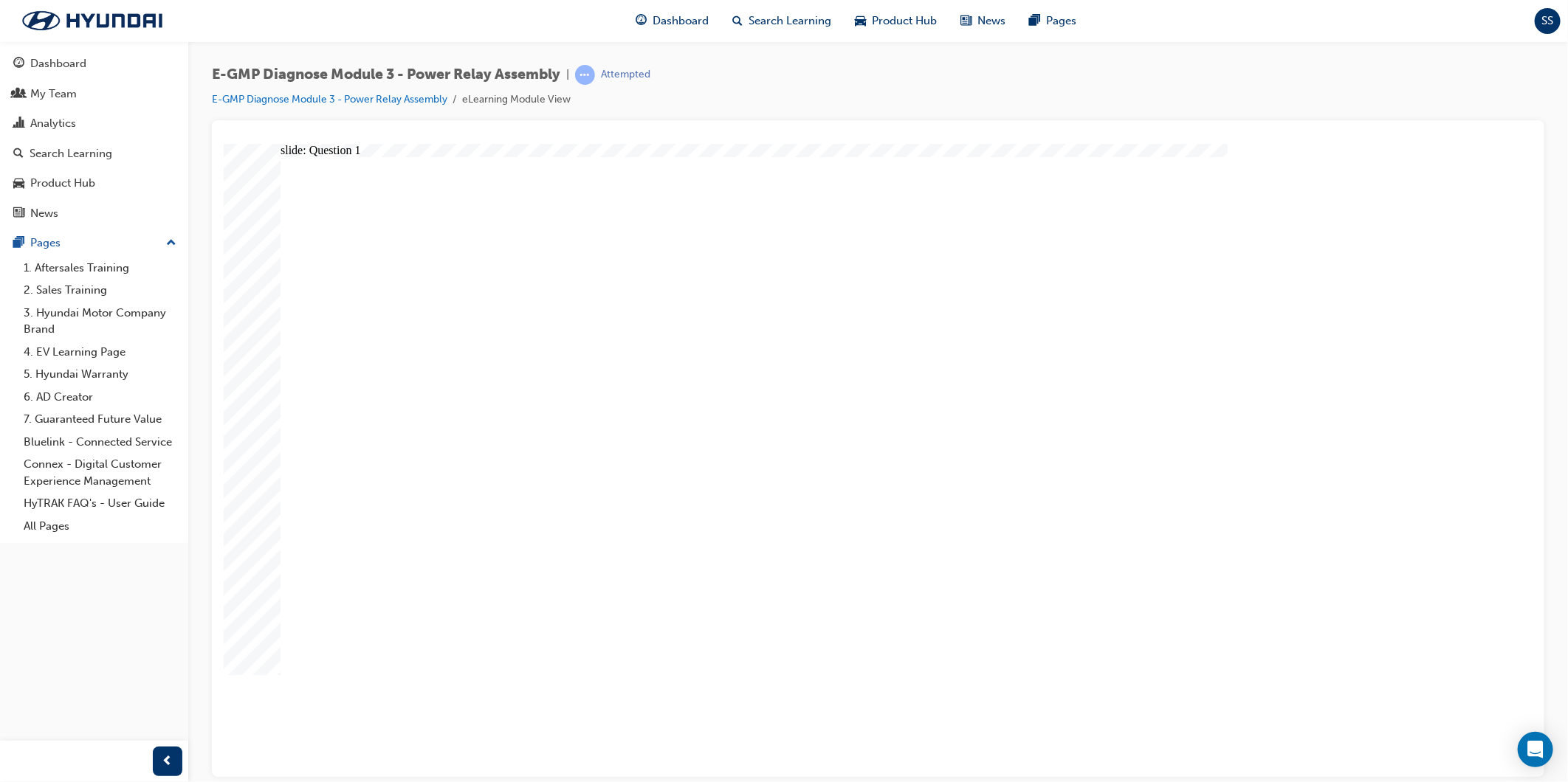
radio input "false"
radio input "true"
drag, startPoint x: 1319, startPoint y: 688, endPoint x: 1319, endPoint y: 711, distance: 23.0
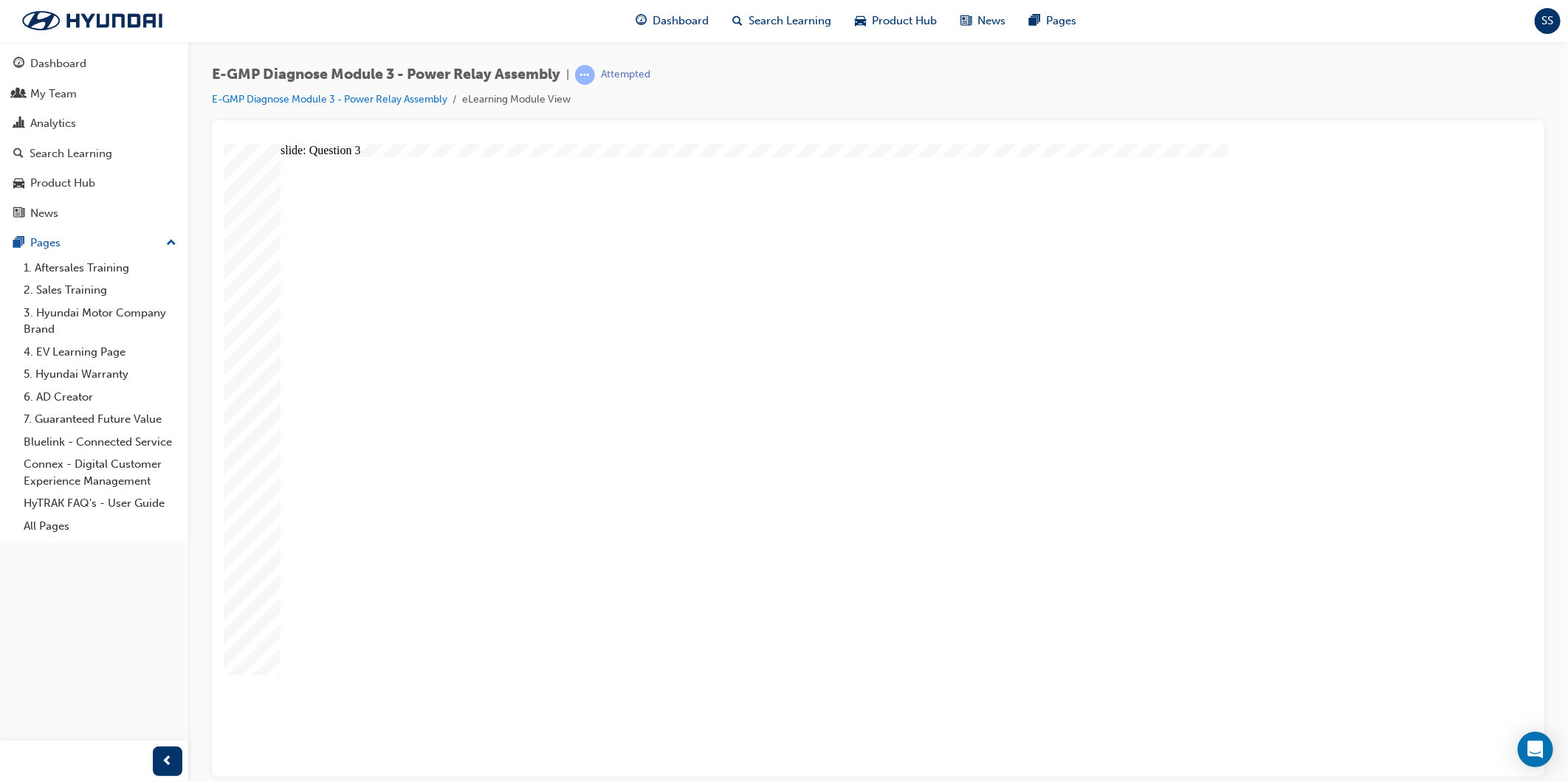
radio input "true"
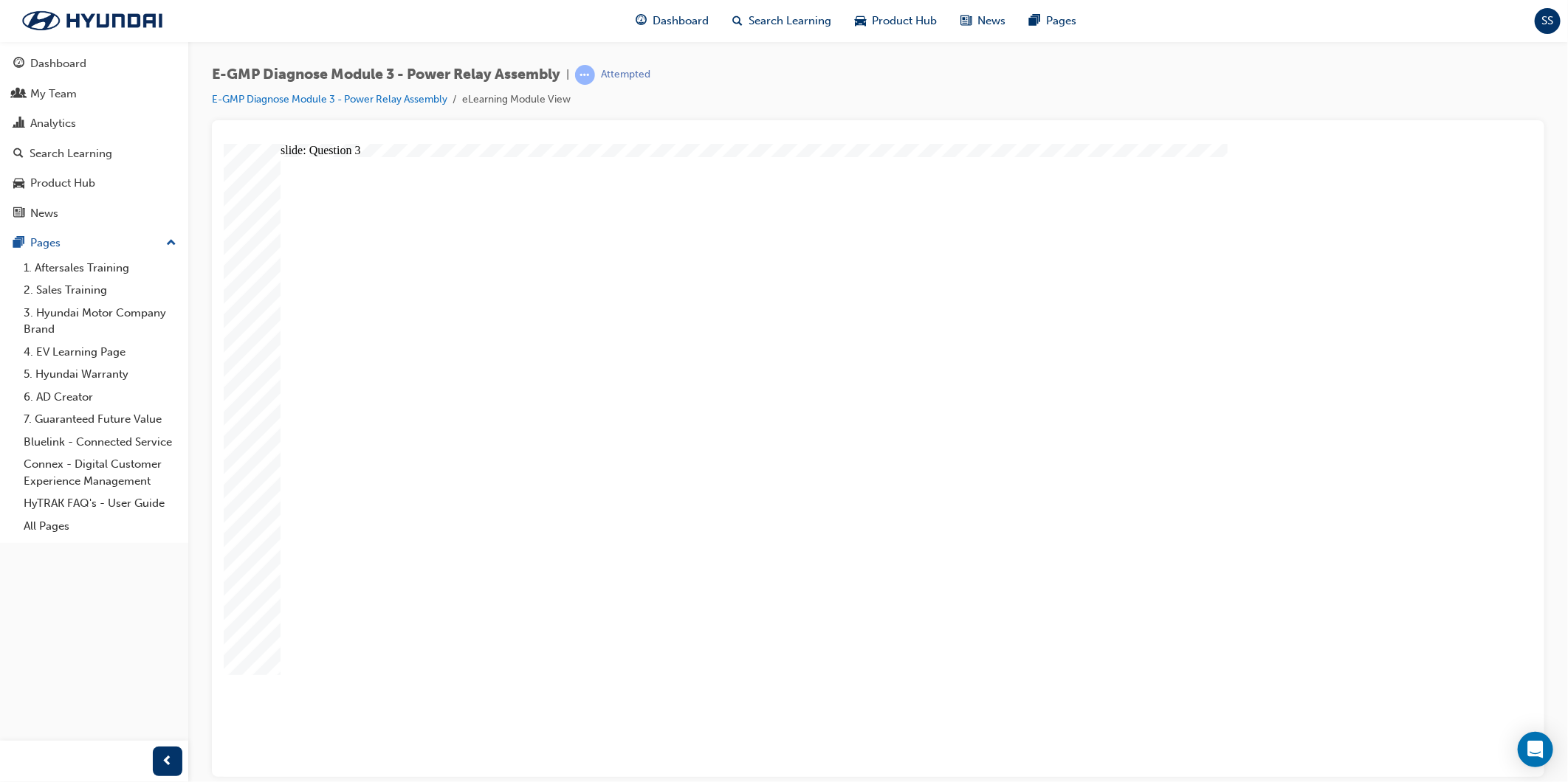
radio input "true"
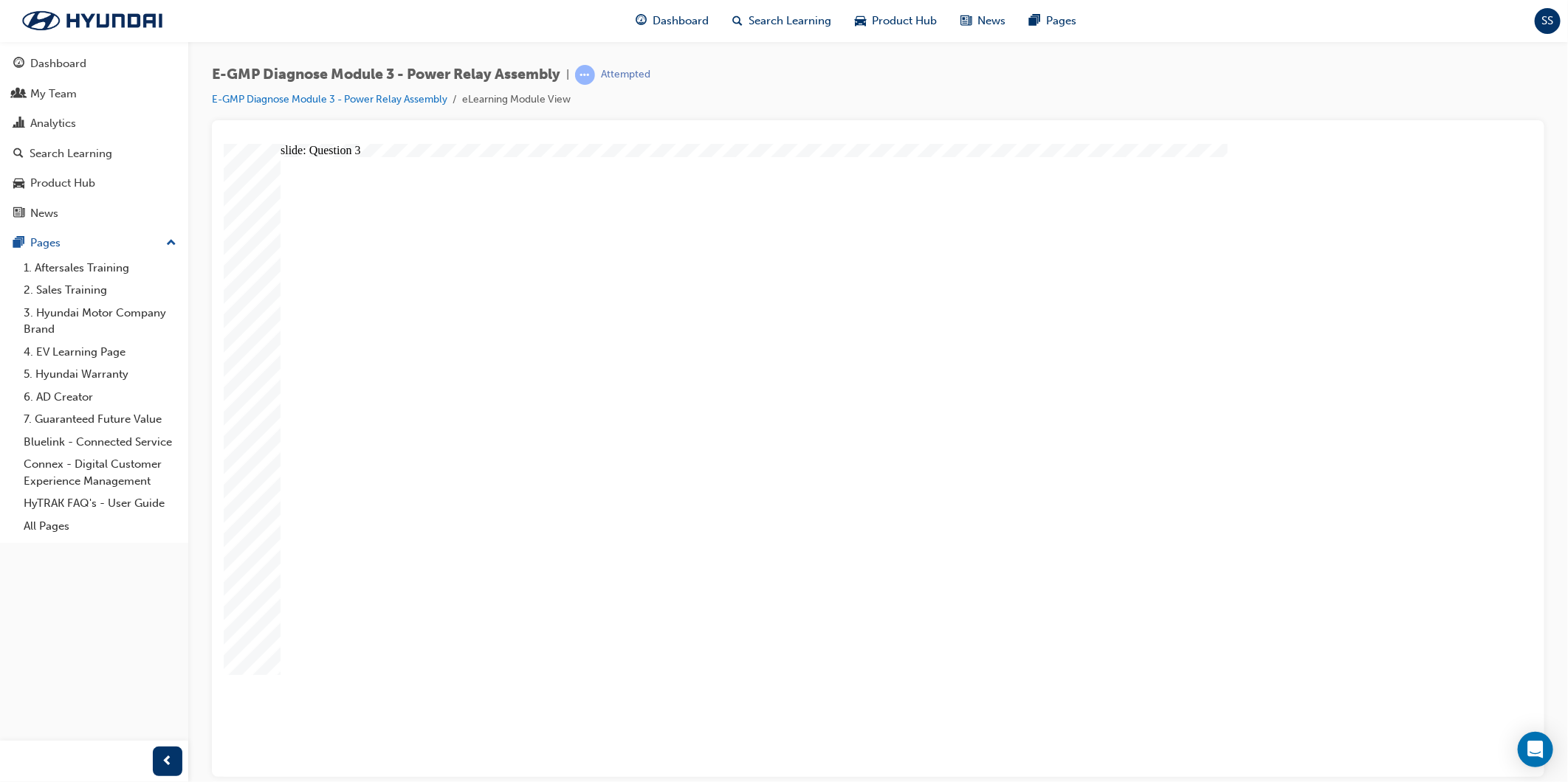
radio input "true"
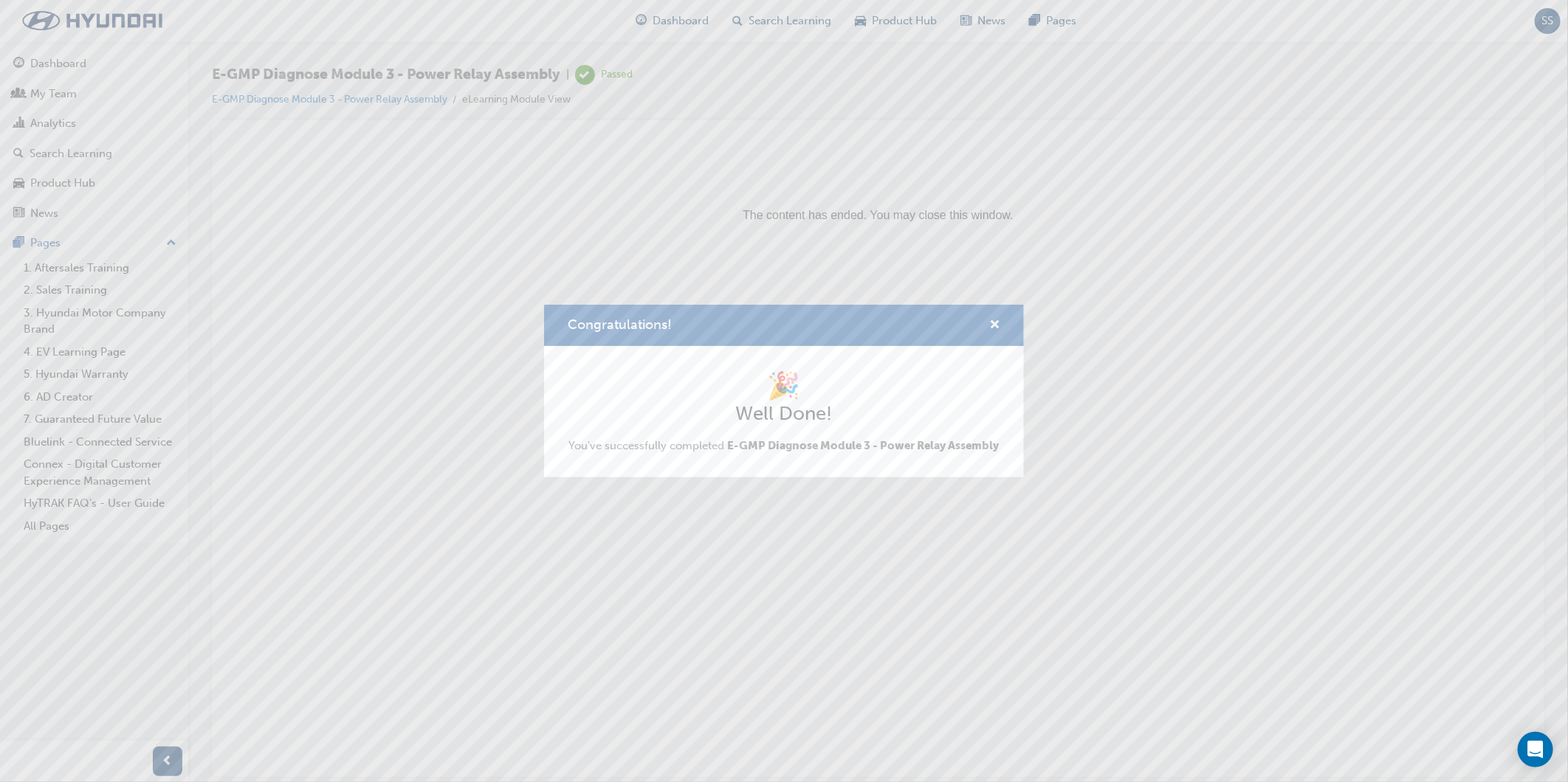
click at [785, 61] on div "Congratulations! 🎉 Well Done! You've successfully completed E-GMP Diagnose Modu…" at bounding box center [784, 391] width 1568 height 782
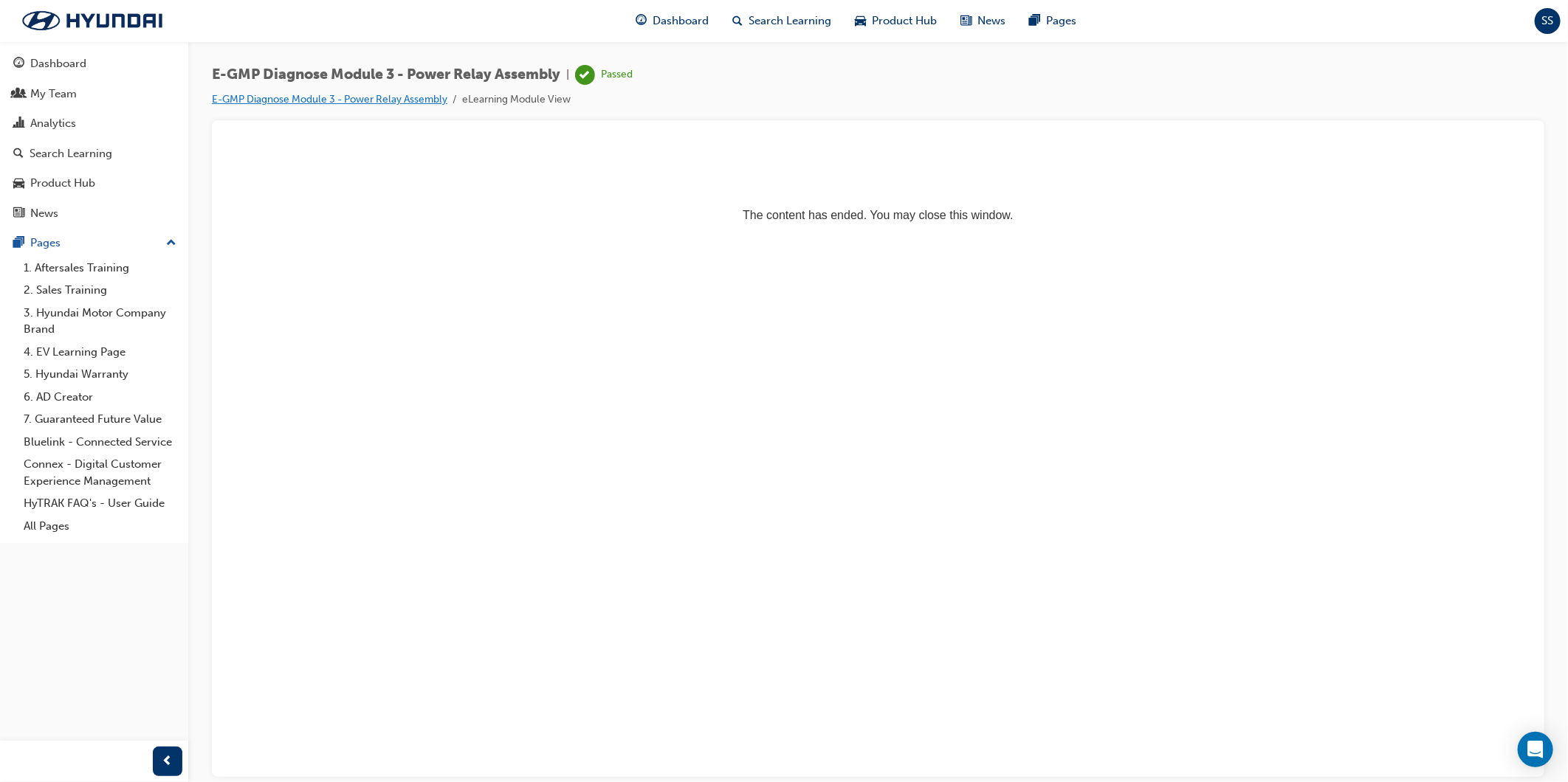
click at [404, 100] on link "E-GMP Diagnose Module 3 - Power Relay Assembly" at bounding box center [329, 99] width 236 height 13
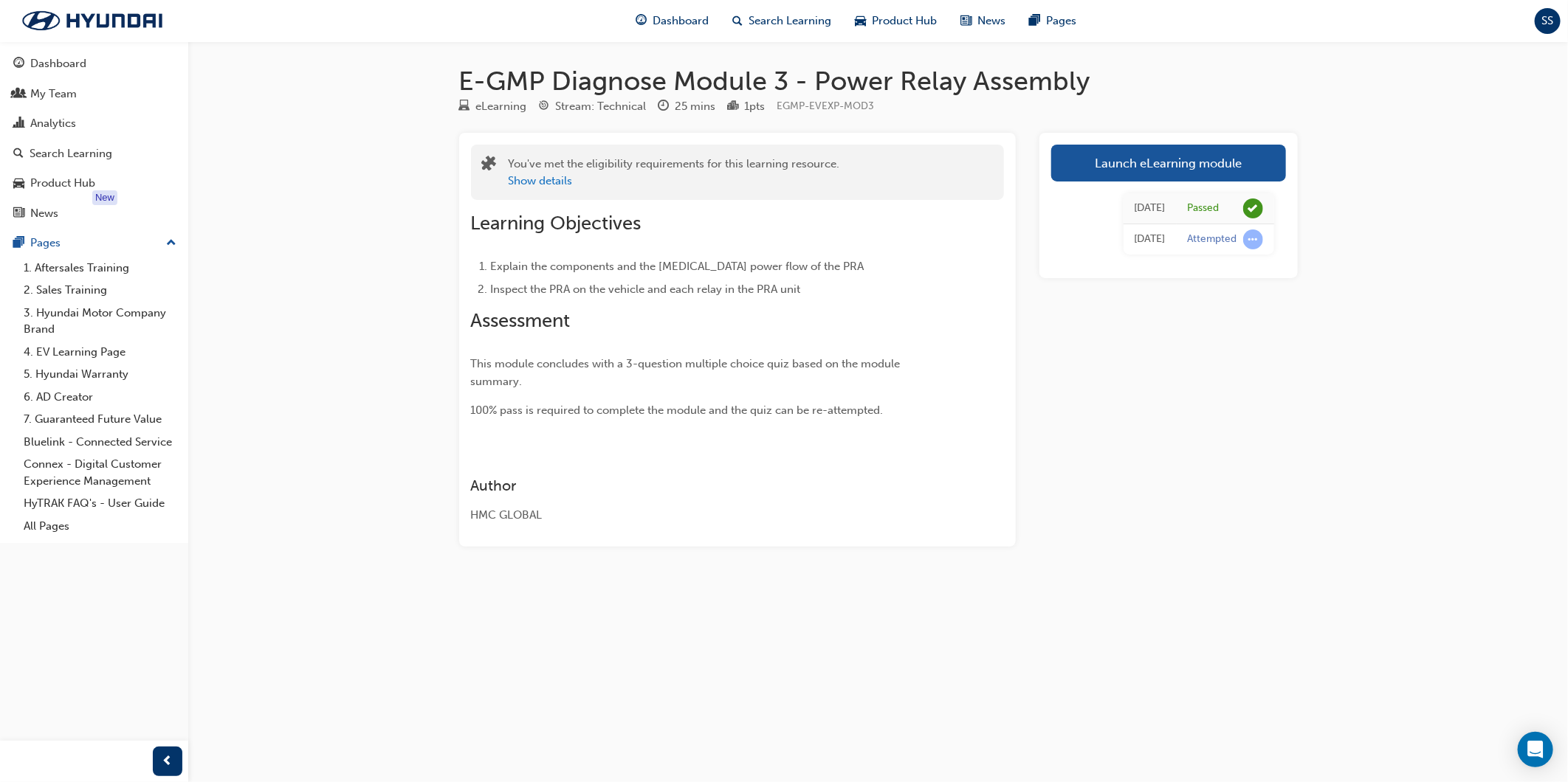
click at [606, 109] on div "Stream: Technical" at bounding box center [602, 106] width 91 height 16
click at [507, 104] on div "eLearning" at bounding box center [502, 106] width 50 height 16
click at [778, 29] on div "Search Learning" at bounding box center [782, 20] width 122 height 30
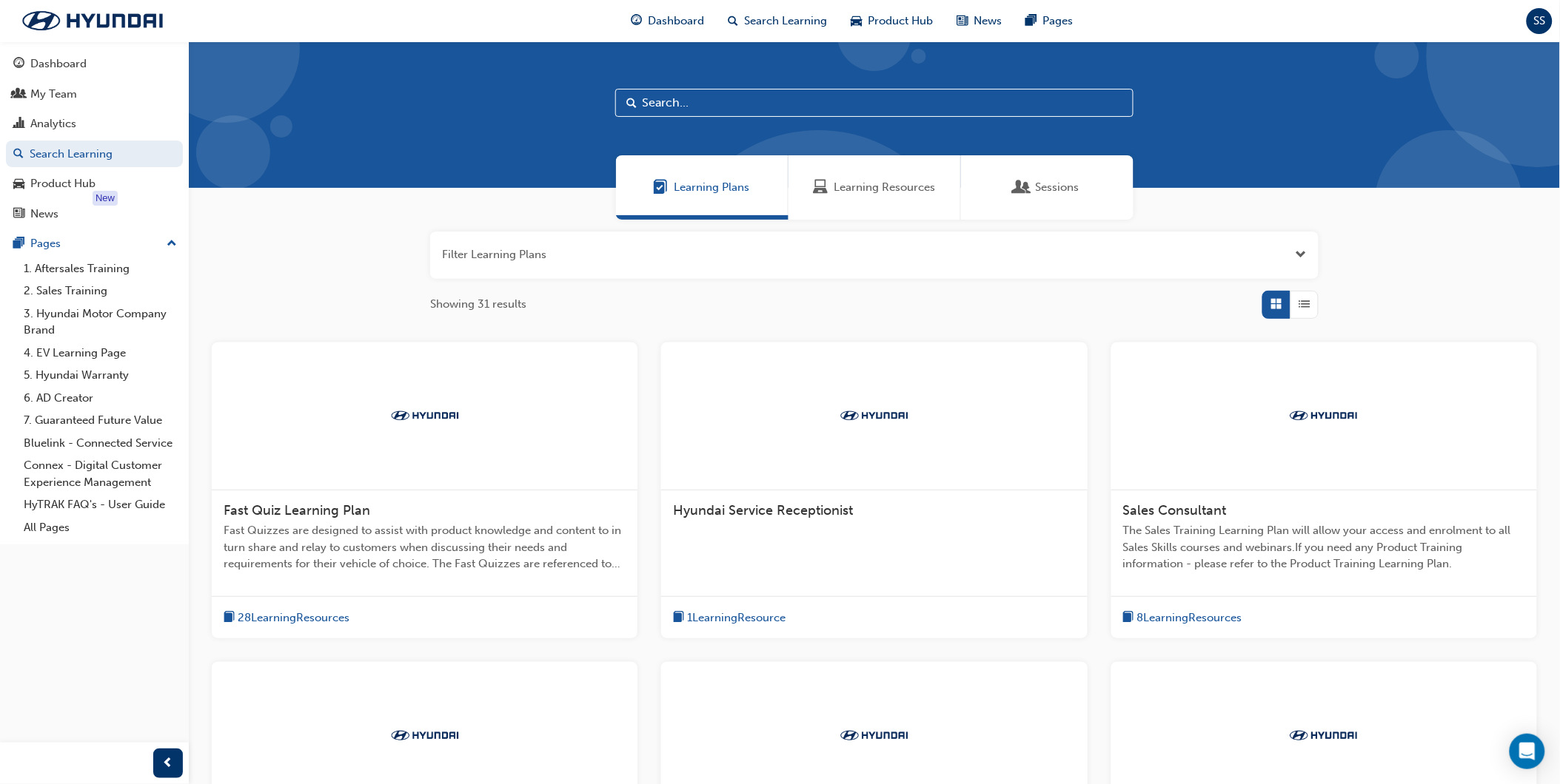
click at [729, 245] on button "button" at bounding box center [874, 255] width 889 height 48
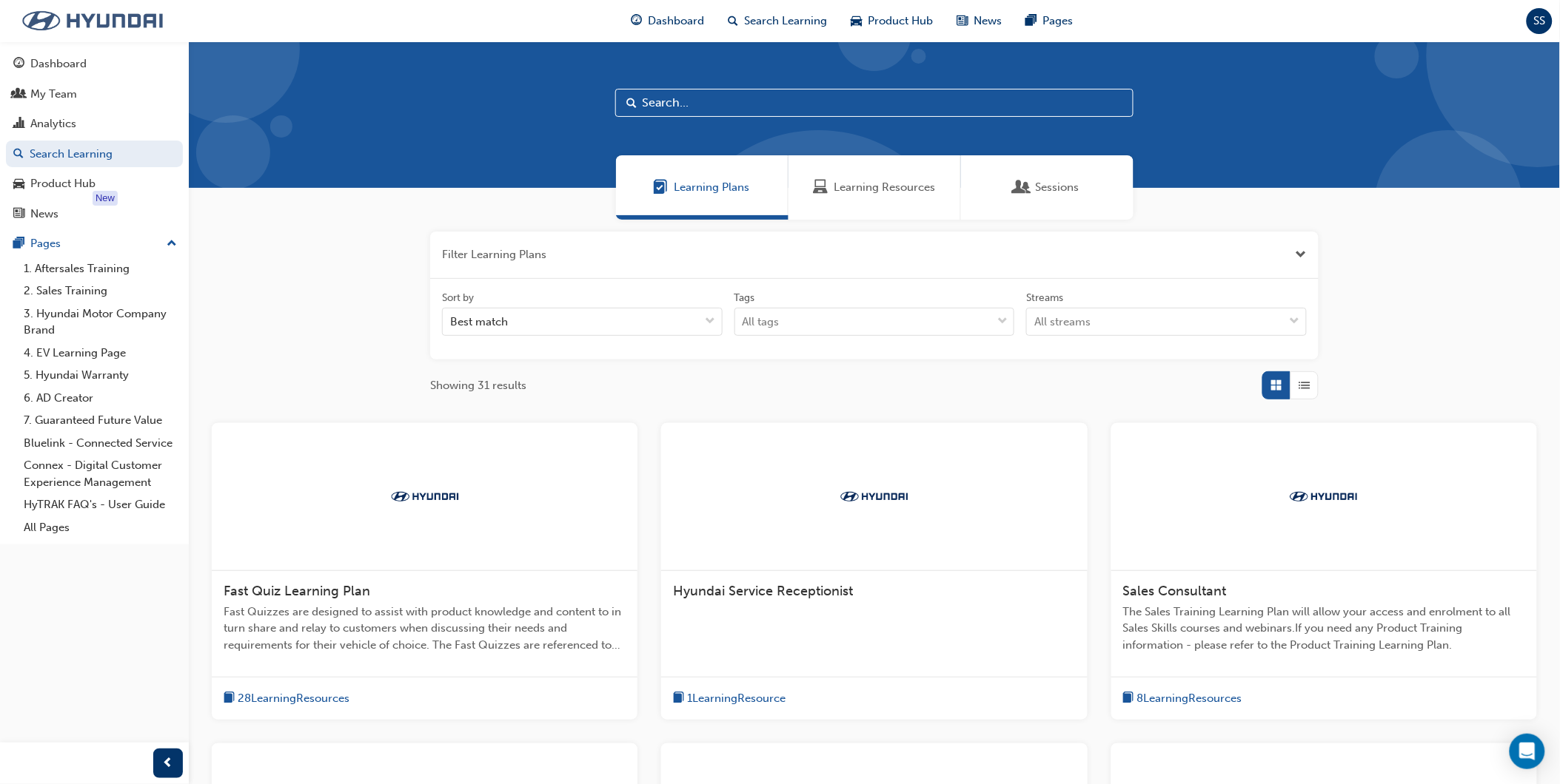
click at [143, 14] on img at bounding box center [92, 20] width 170 height 31
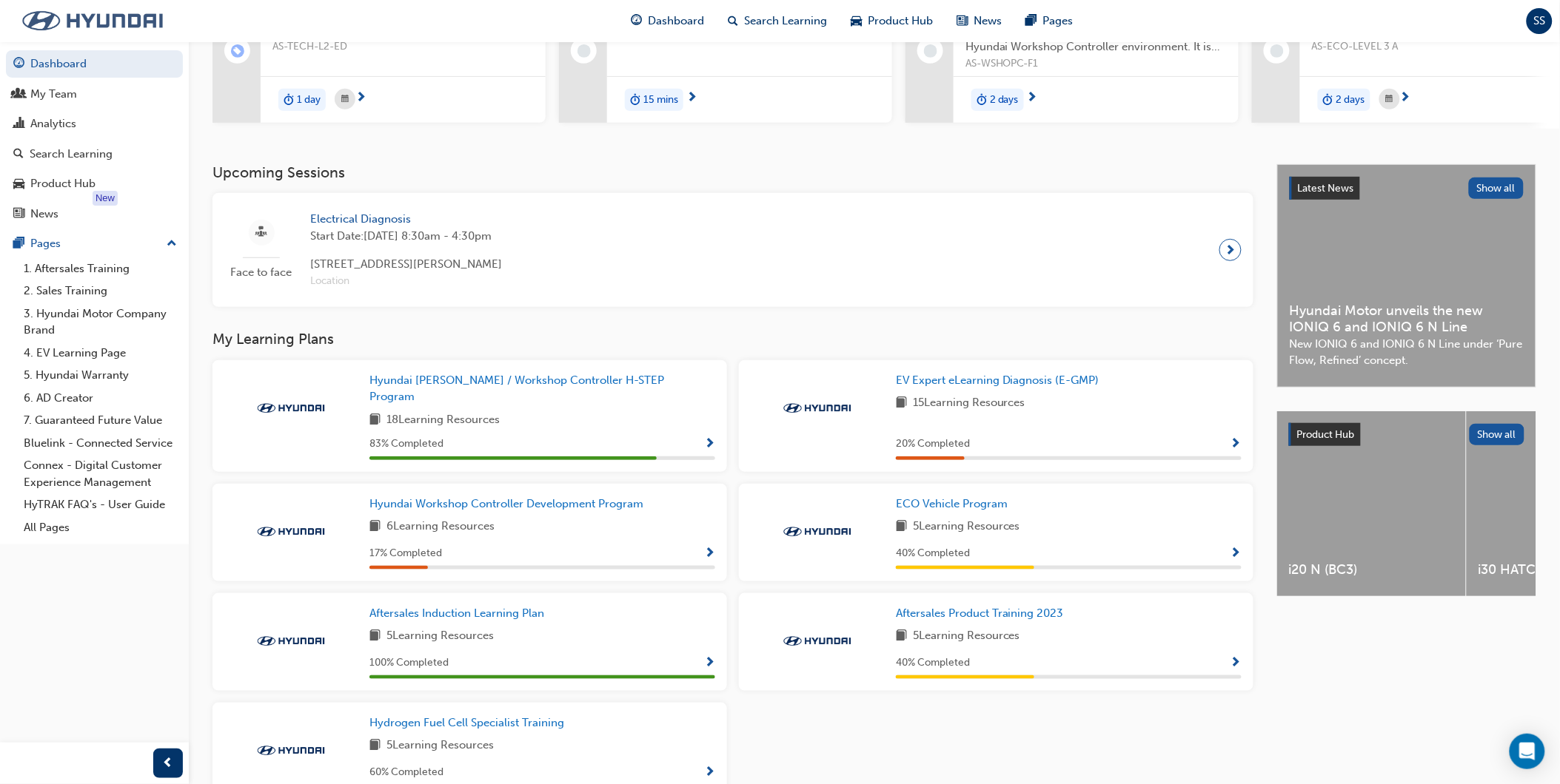
scroll to position [246, 0]
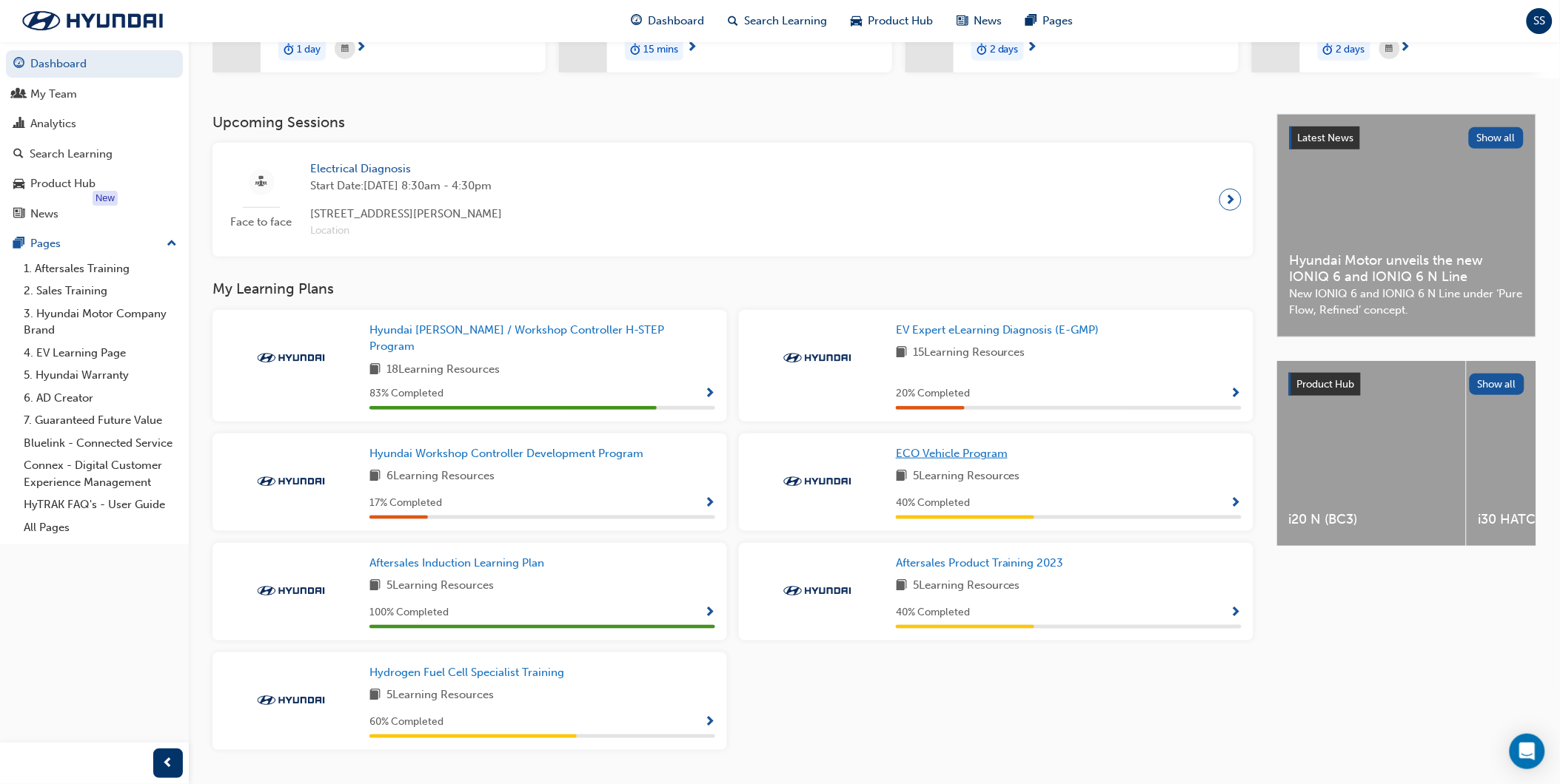
click at [949, 447] on span "ECO Vehicle Program" at bounding box center [952, 454] width 112 height 14
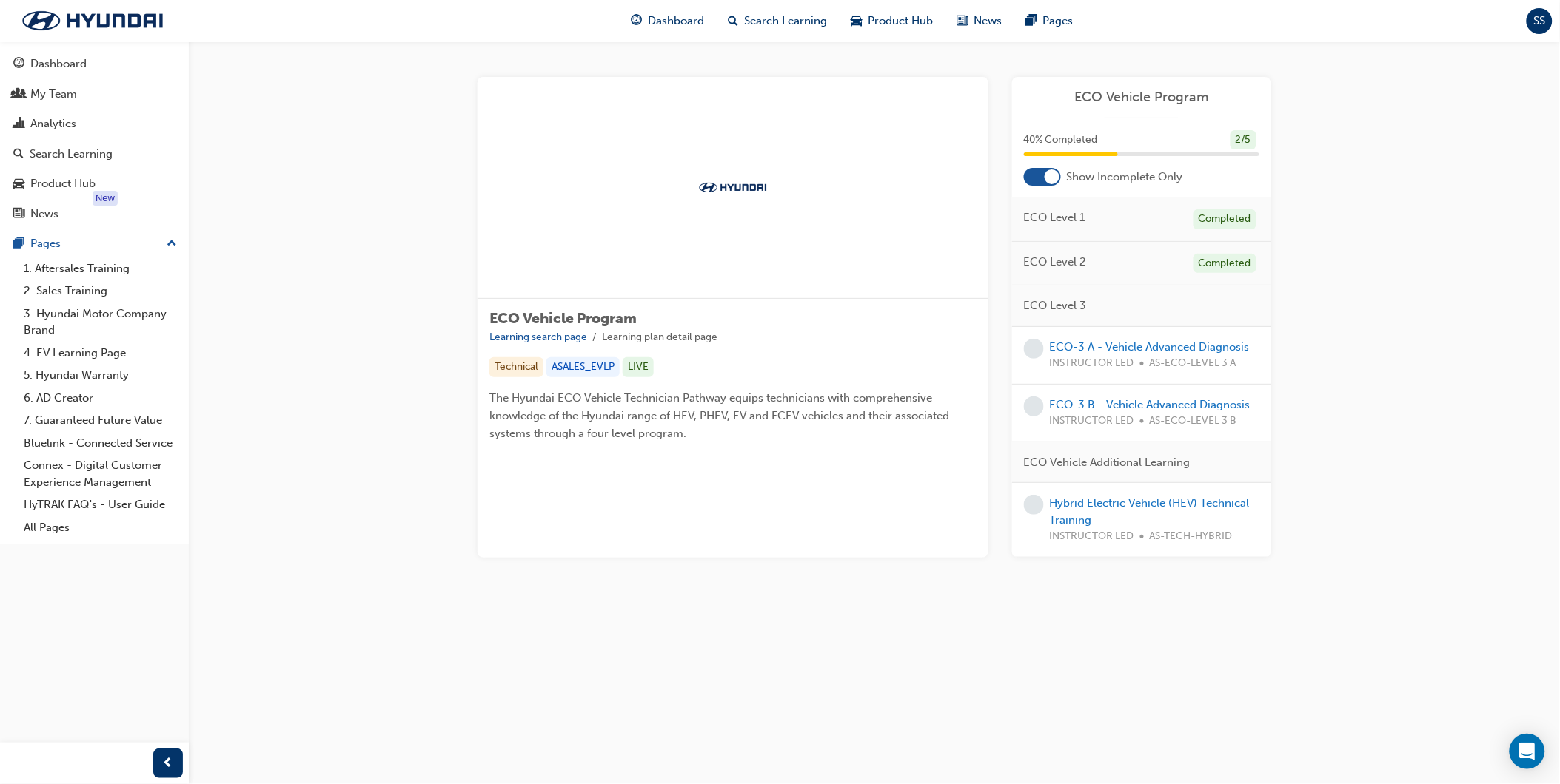
click at [1054, 187] on div "ECO Vehicle Program 40 % Completed 2 / 5 Show Incomplete Only ECO Level 1 Compl…" at bounding box center [1142, 317] width 259 height 481
click at [1052, 183] on div at bounding box center [1051, 176] width 15 height 15
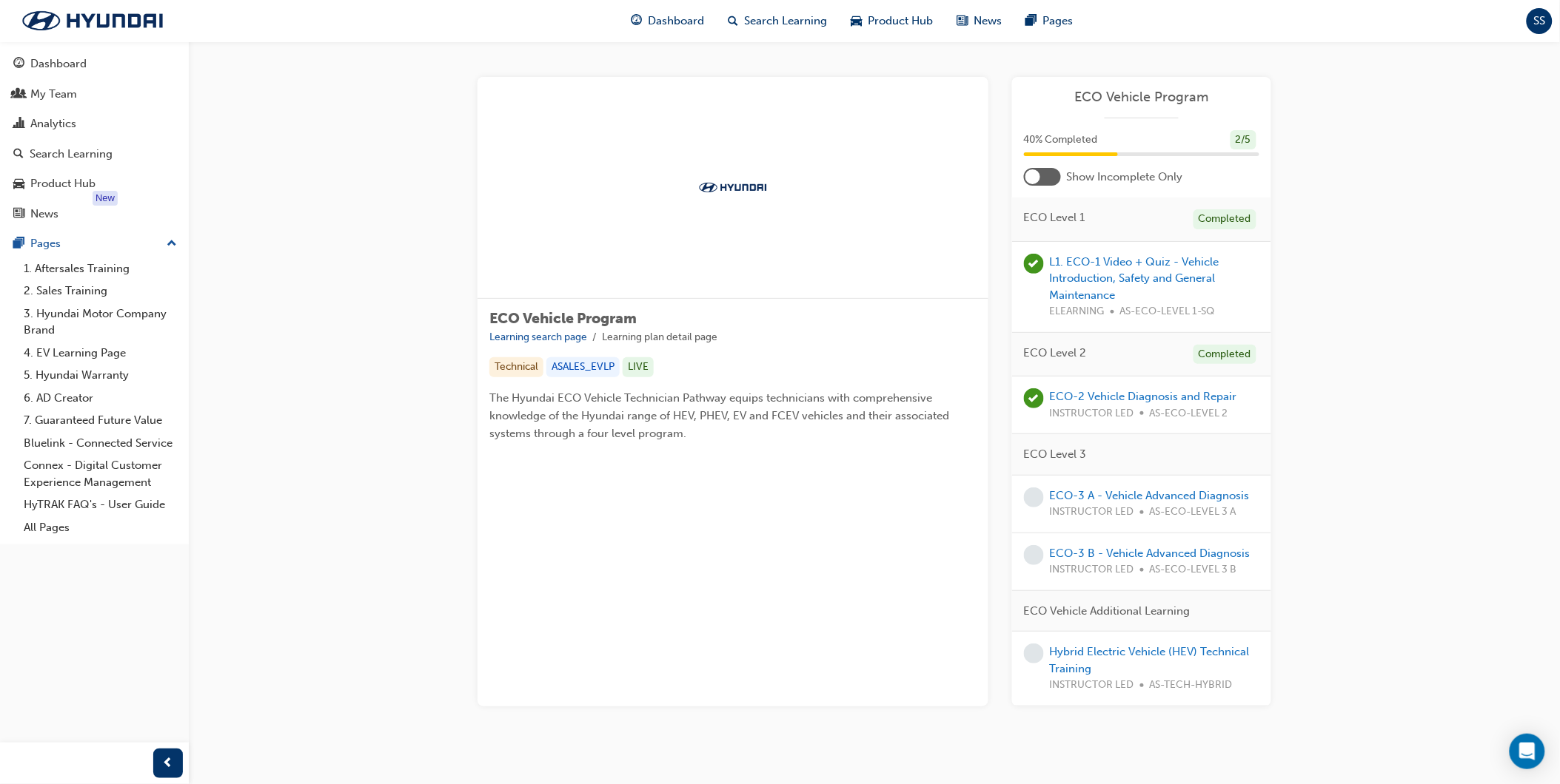
click at [1052, 182] on div at bounding box center [1042, 177] width 37 height 18
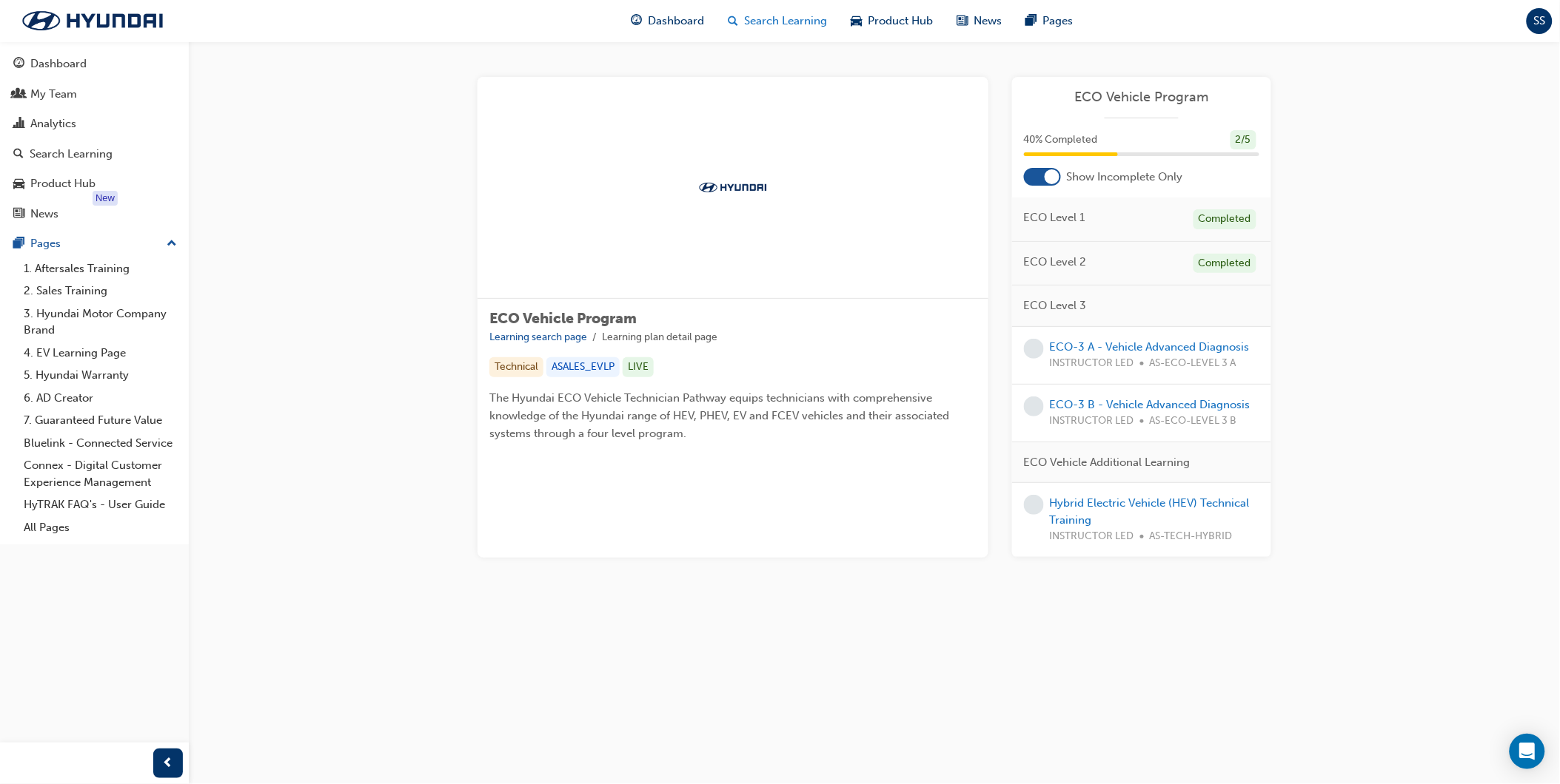
click at [766, 25] on span "Search Learning" at bounding box center [785, 20] width 83 height 17
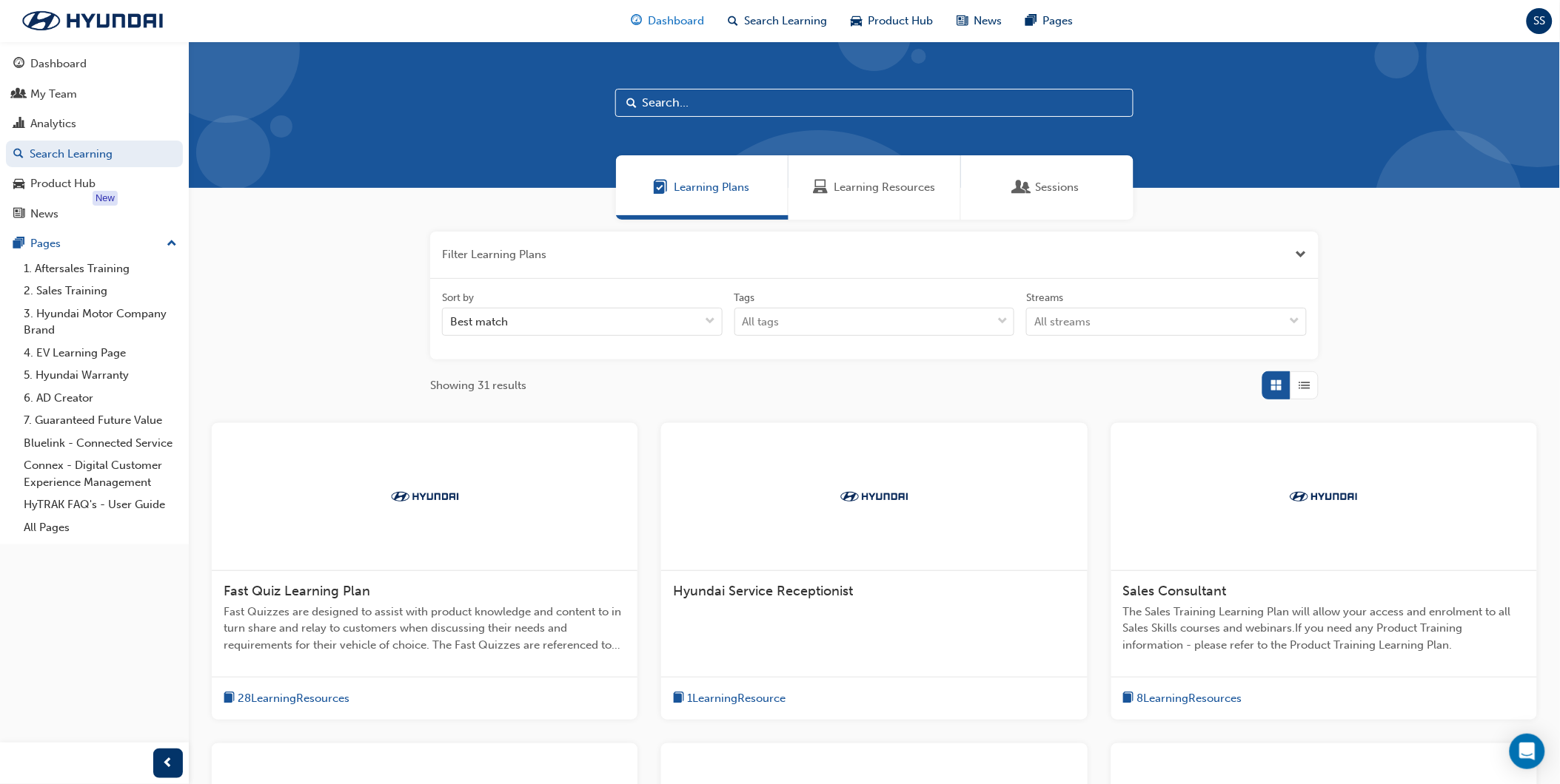
click at [676, 23] on span "Dashboard" at bounding box center [676, 20] width 56 height 17
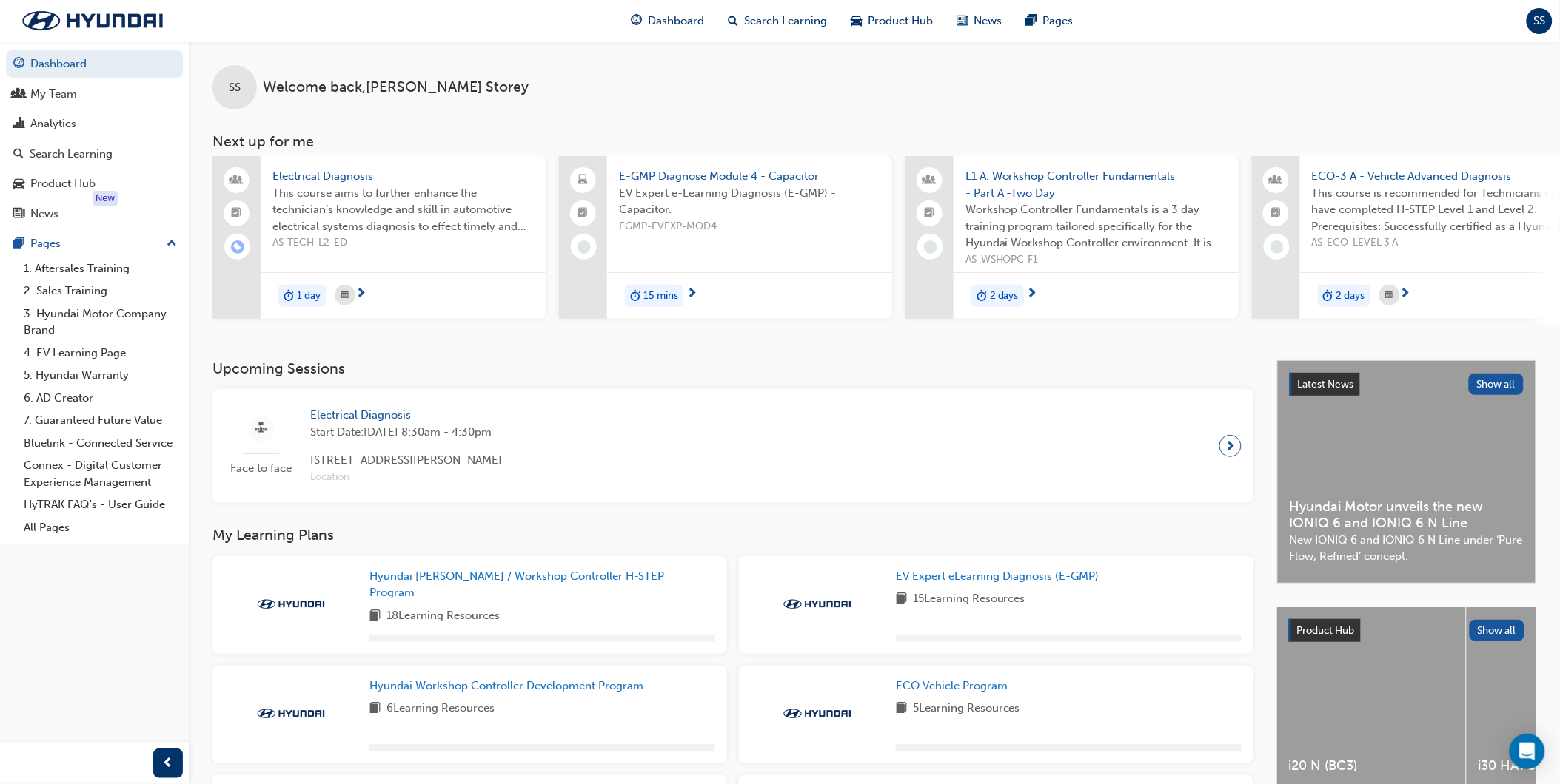
scroll to position [82, 0]
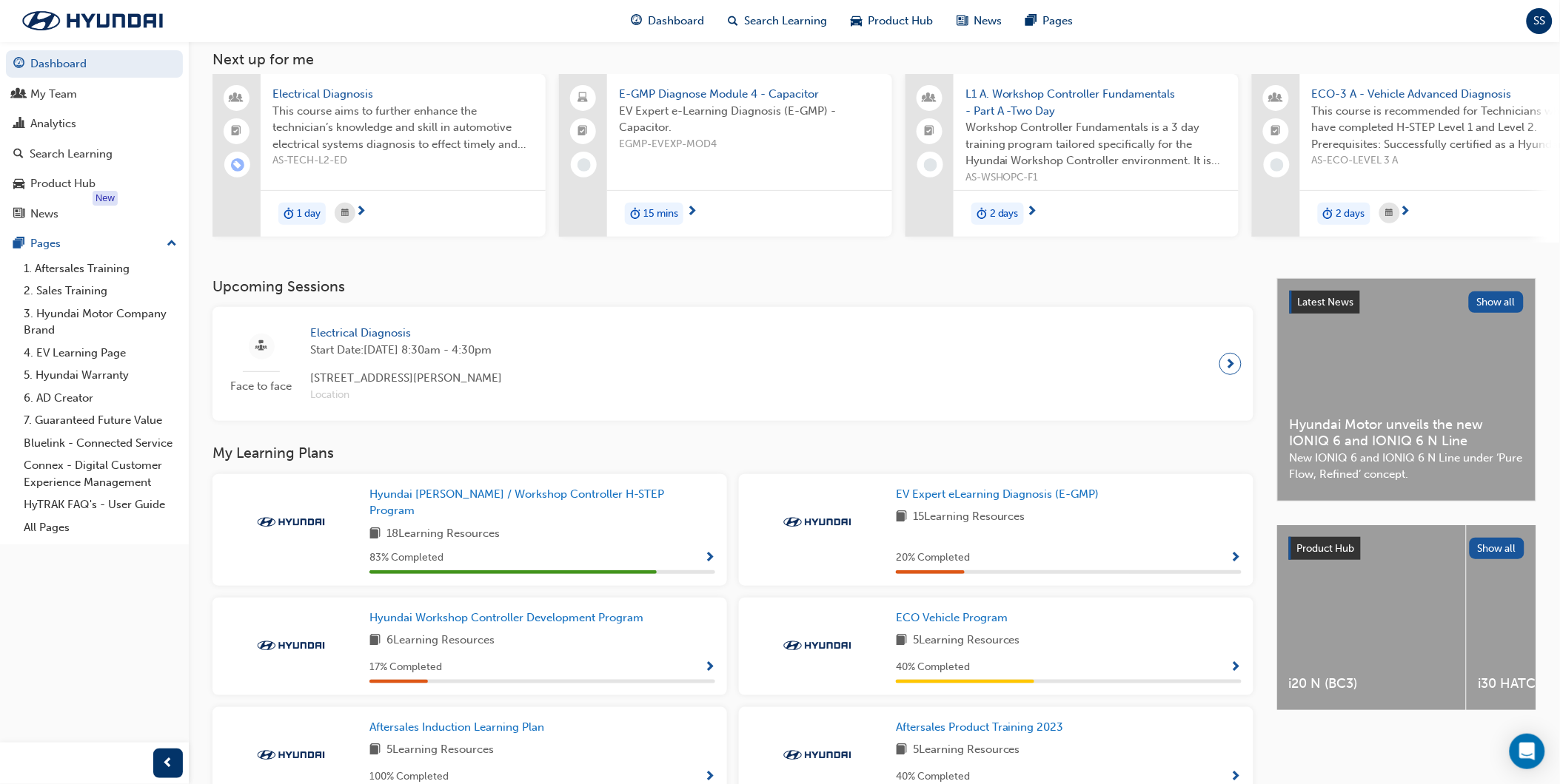
click at [915, 508] on div "EV Expert eLearning Diagnosis (E-GMP) 15 Learning Resources 20 % Completed" at bounding box center [1069, 530] width 345 height 89
click at [921, 496] on span "EV Expert eLearning Diagnosis (E-GMP)" at bounding box center [998, 494] width 203 height 14
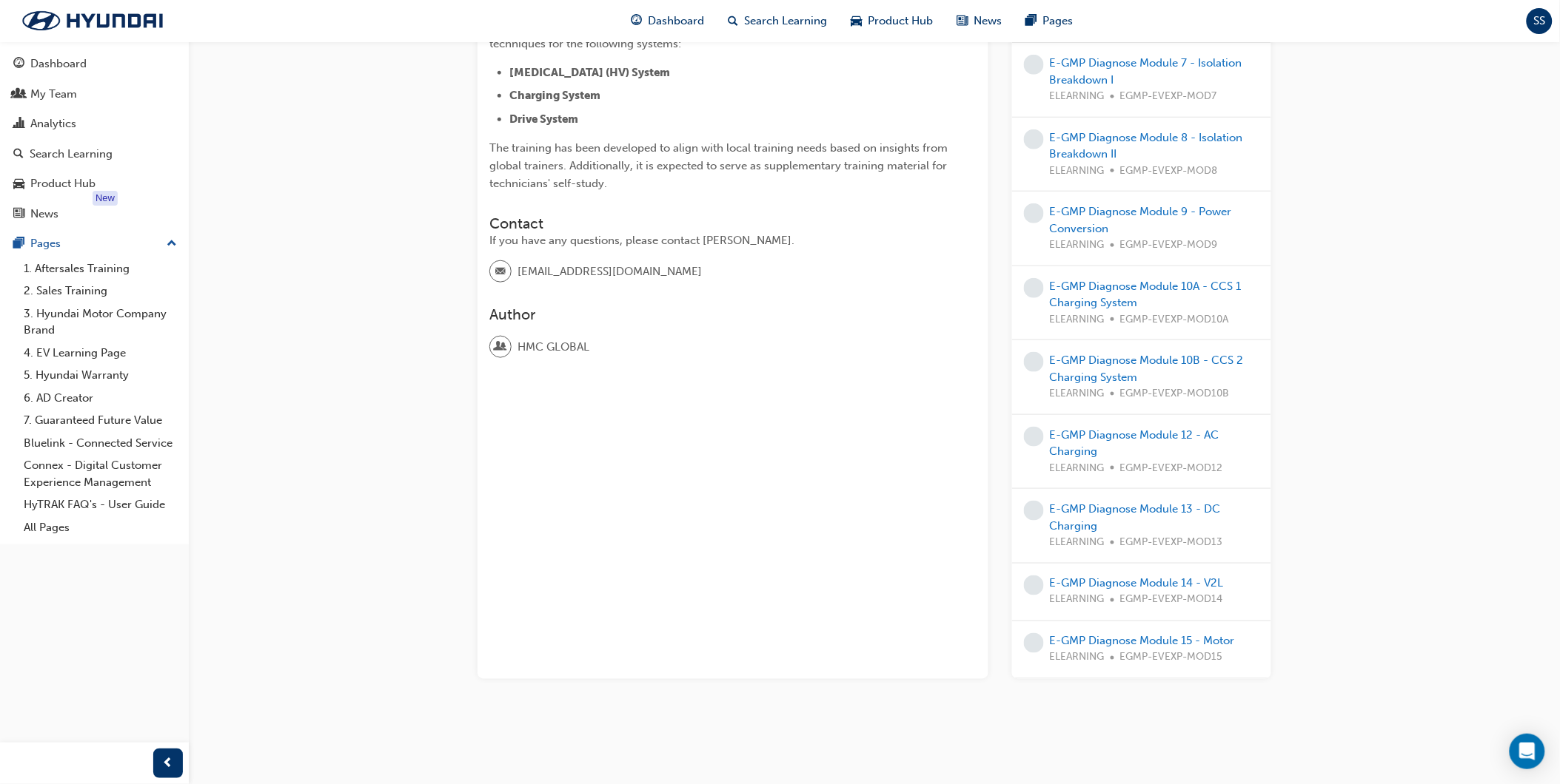
scroll to position [422, 0]
